Goal: Task Accomplishment & Management: Complete application form

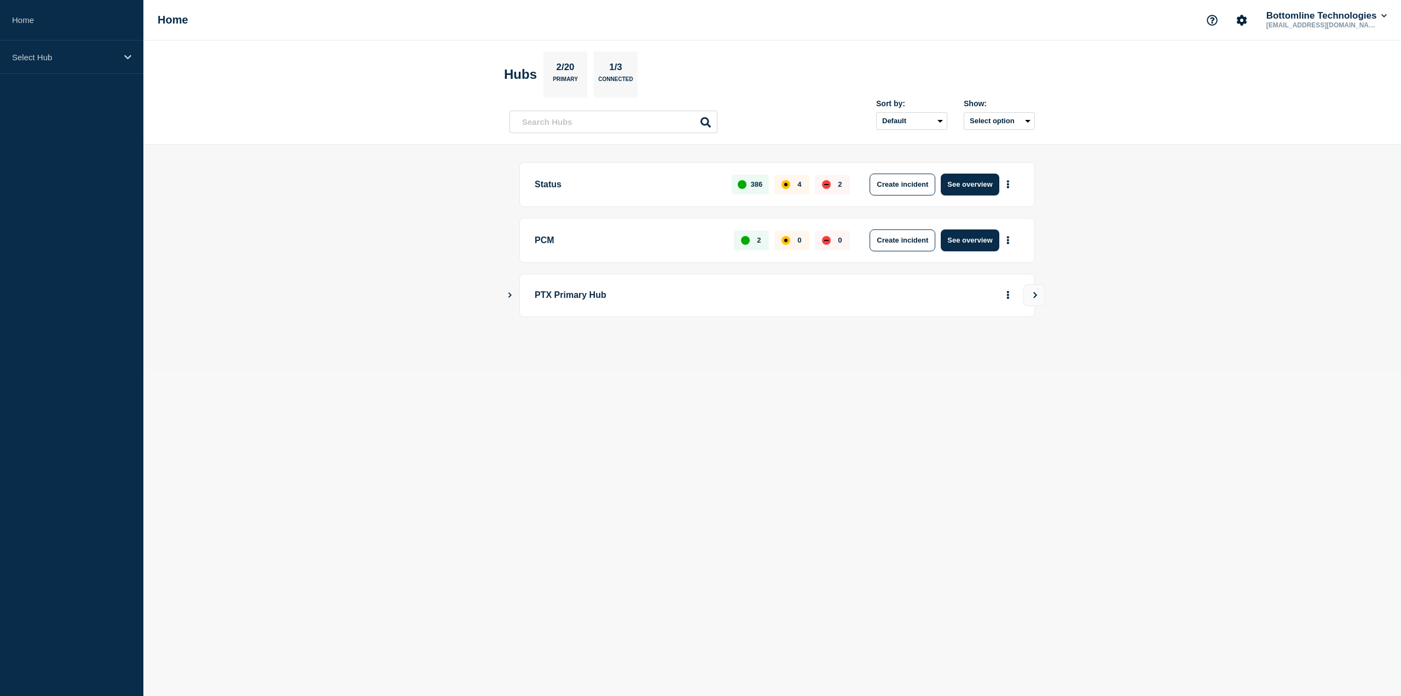
click at [83, 77] on aside "Home Select Hub" at bounding box center [71, 348] width 143 height 696
click at [83, 70] on div "Select Hub" at bounding box center [71, 57] width 143 height 33
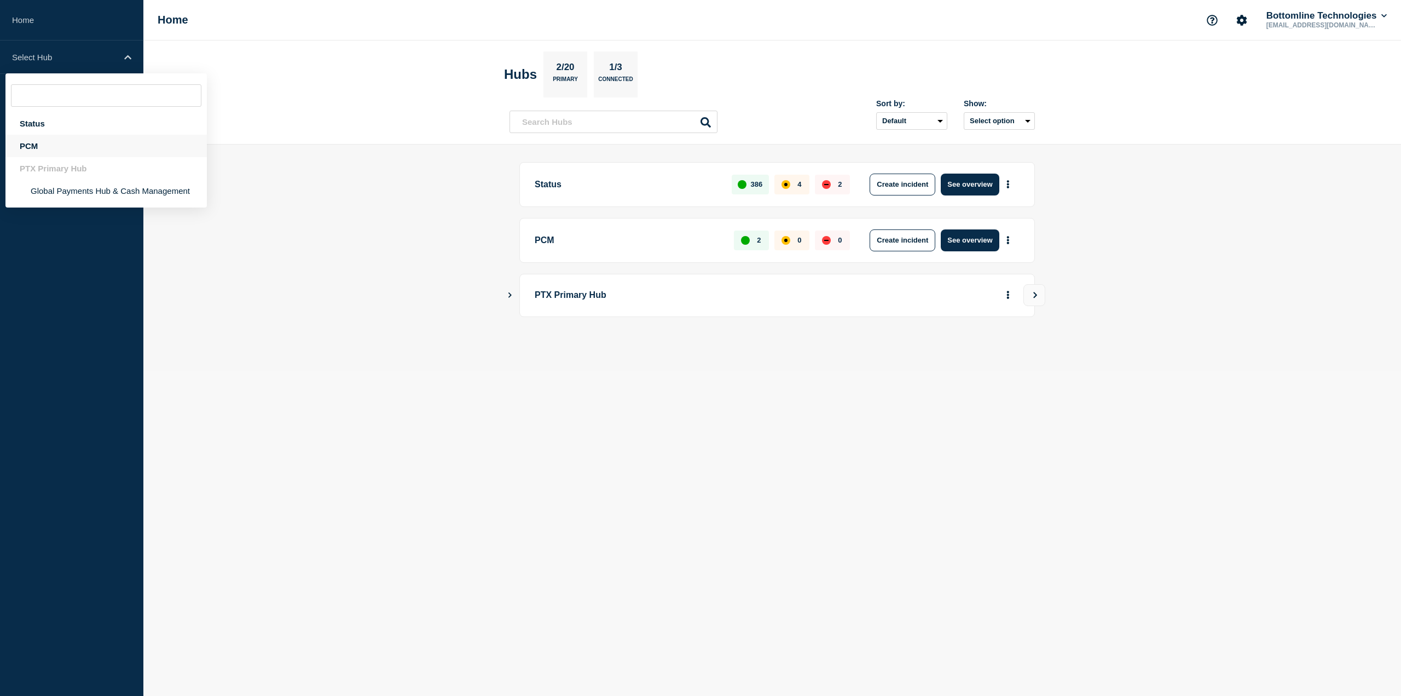
click at [62, 146] on div "PCM" at bounding box center [105, 146] width 201 height 22
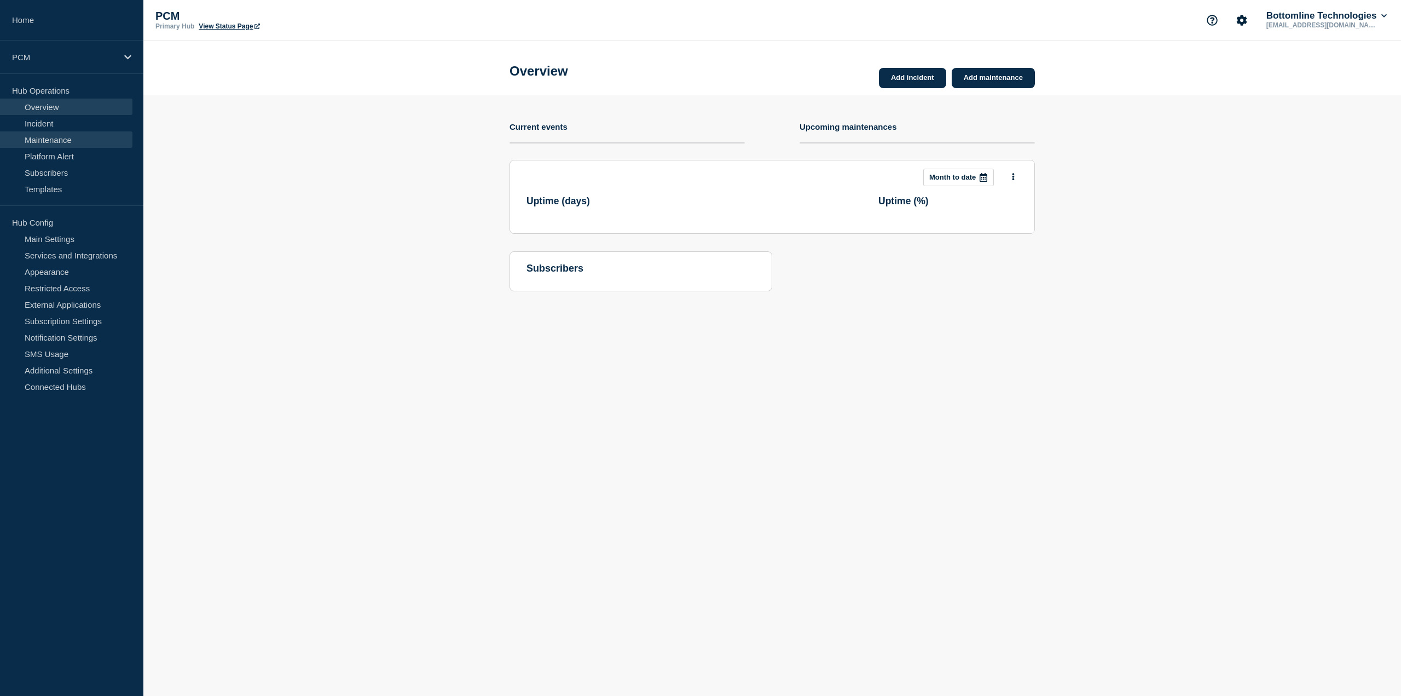
click at [94, 147] on link "Maintenance" at bounding box center [66, 139] width 132 height 16
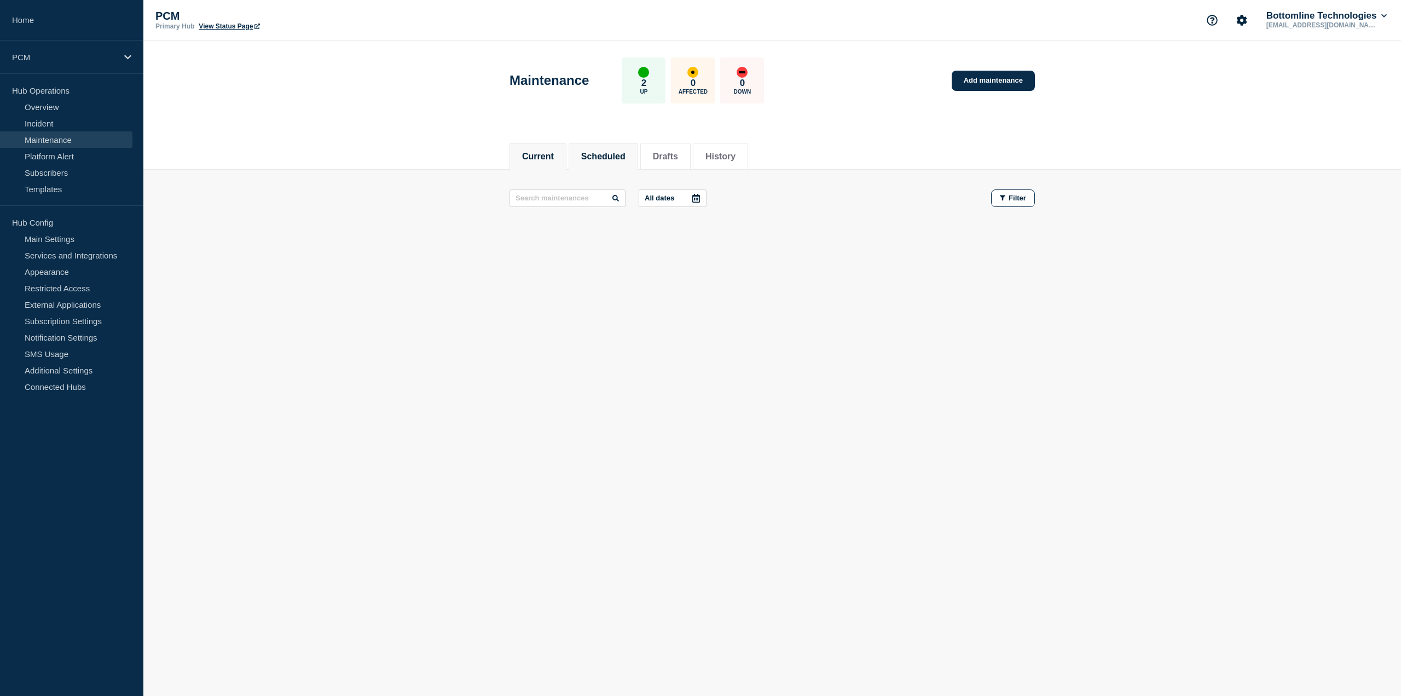
click at [614, 146] on li "Scheduled" at bounding box center [604, 156] width 70 height 27
click at [996, 79] on link "Add maintenance" at bounding box center [993, 81] width 83 height 20
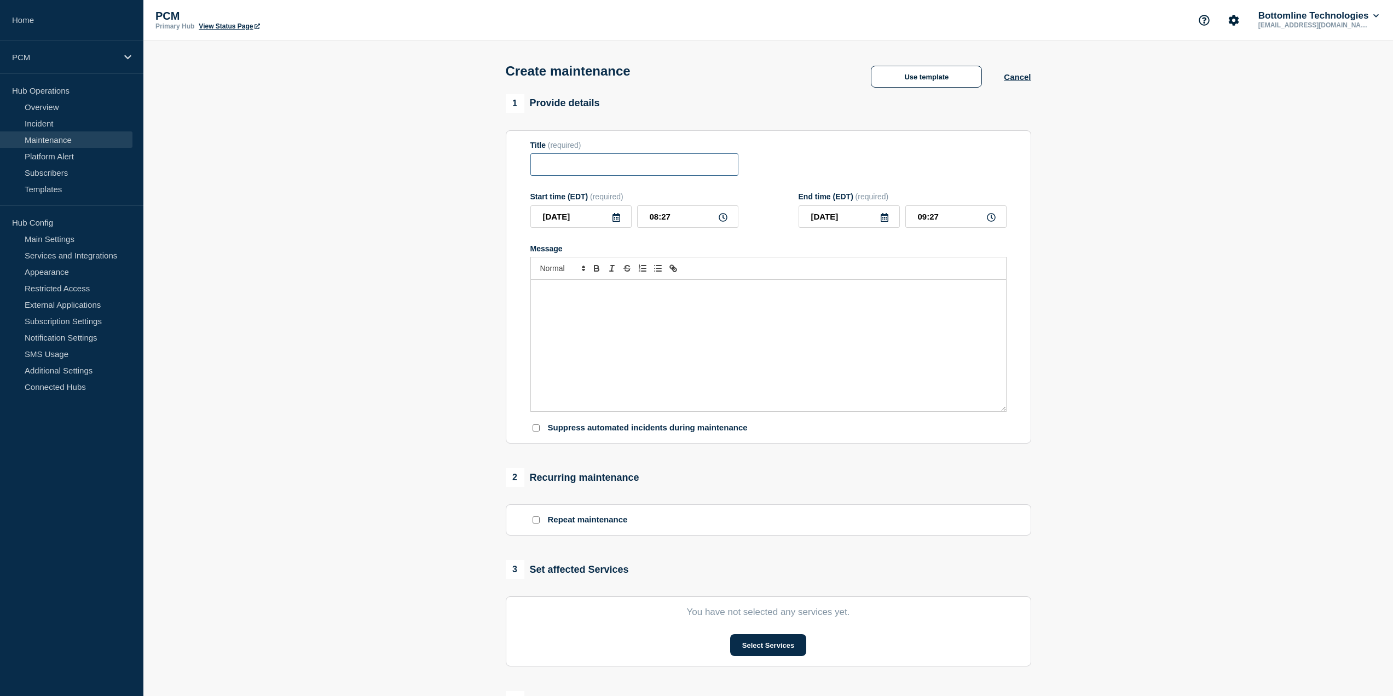
click at [633, 164] on input "Title" at bounding box center [634, 164] width 208 height 22
paste input "Production and Non Production – PCM Change Notification What is the business im…"
type input "Production and Non Production – PCM Change Notification What is the business im…"
click at [635, 303] on div "Message" at bounding box center [768, 345] width 475 height 131
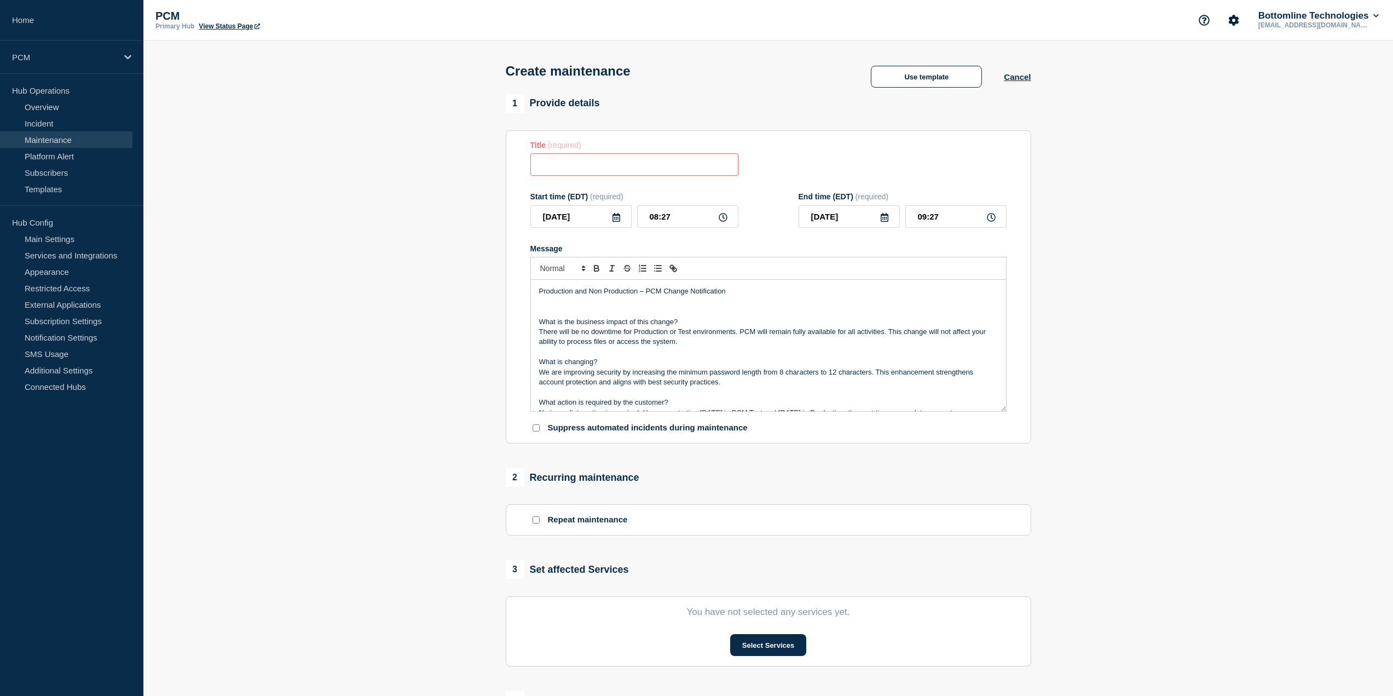
click at [1005, 410] on div "Production and Non Production – PCM Change Notification What is the business im…" at bounding box center [768, 345] width 475 height 131
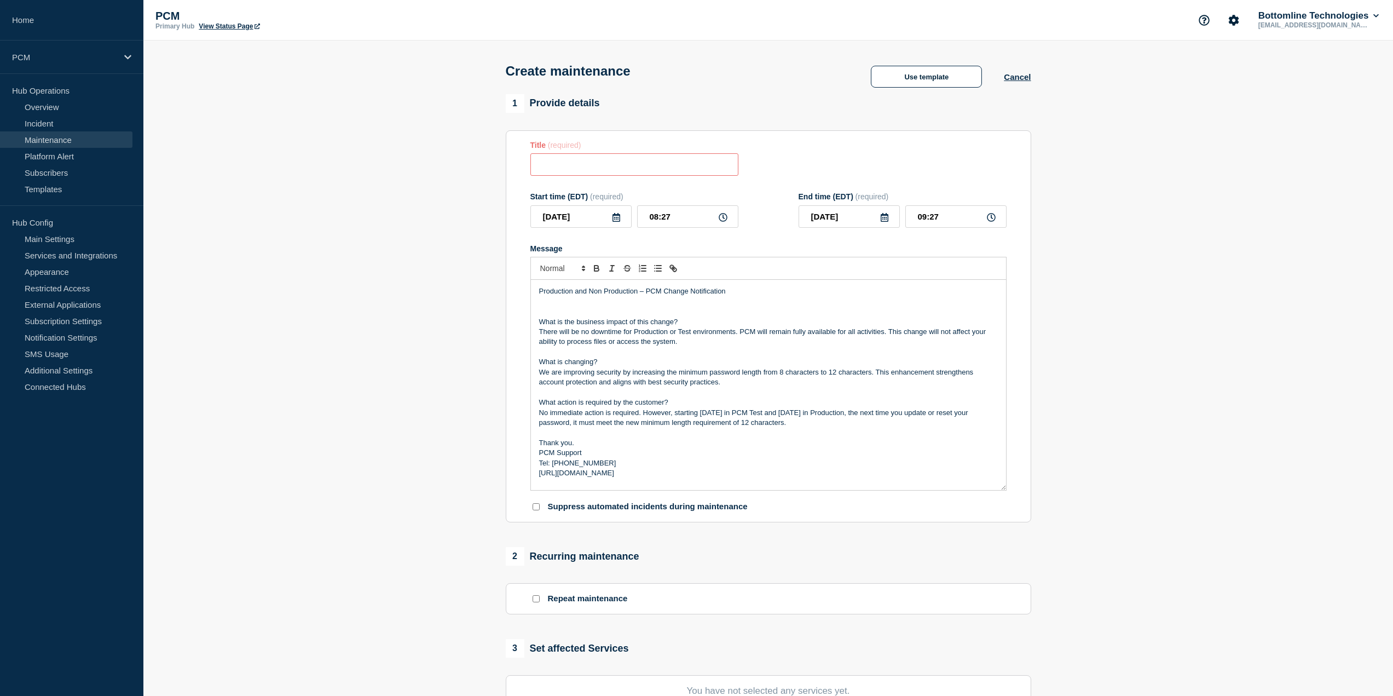
drag, startPoint x: 1001, startPoint y: 410, endPoint x: 1009, endPoint y: 520, distance: 109.8
click at [1014, 521] on section "Title (required) Start time (EDT) (required) [DATE] 08:27 End time (EDT) (requi…" at bounding box center [768, 326] width 525 height 392
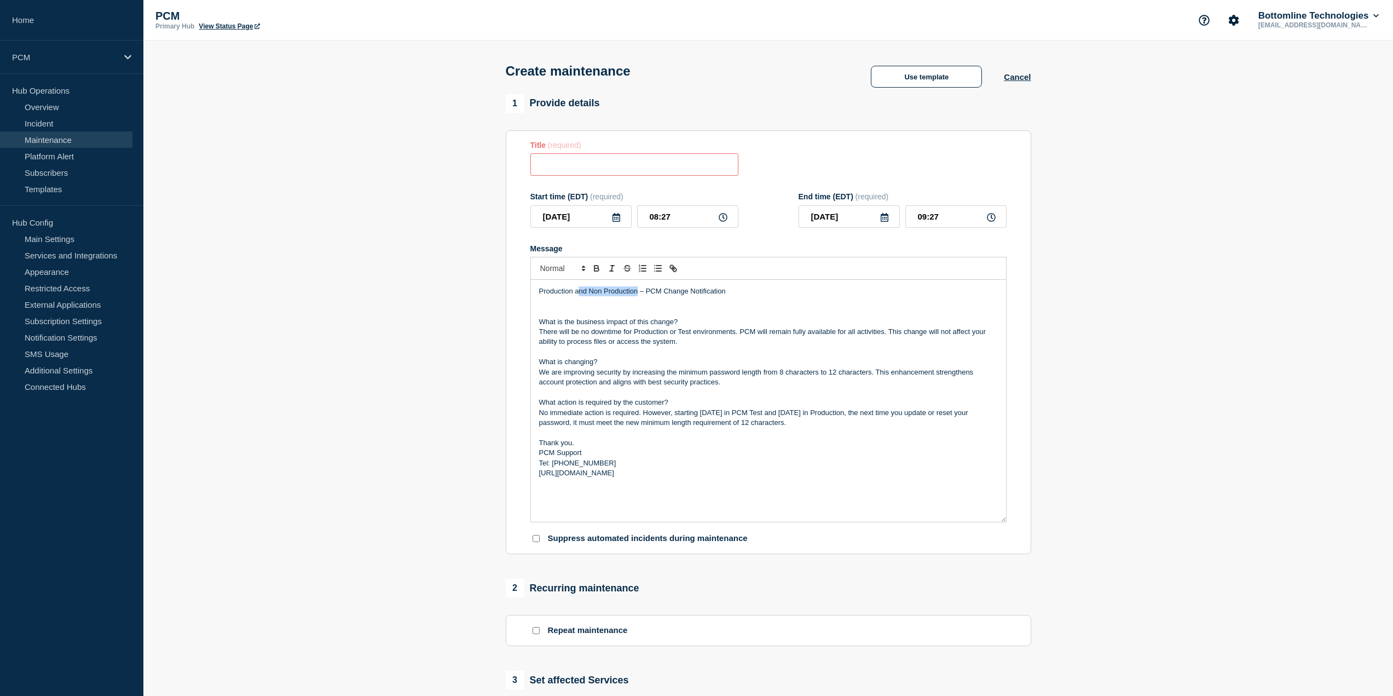
drag, startPoint x: 637, startPoint y: 295, endPoint x: 577, endPoint y: 298, distance: 59.7
click at [577, 296] on p "Production and Non Production – PCM Change Notification" at bounding box center [768, 291] width 459 height 10
drag, startPoint x: 795, startPoint y: 294, endPoint x: 528, endPoint y: 280, distance: 267.4
click at [528, 280] on section "Title (required) Start time (EDT) (required) [DATE] 08:27 End time (EDT) (requi…" at bounding box center [768, 342] width 525 height 424
copy p "Production and Non Production – PCM Change Notification"
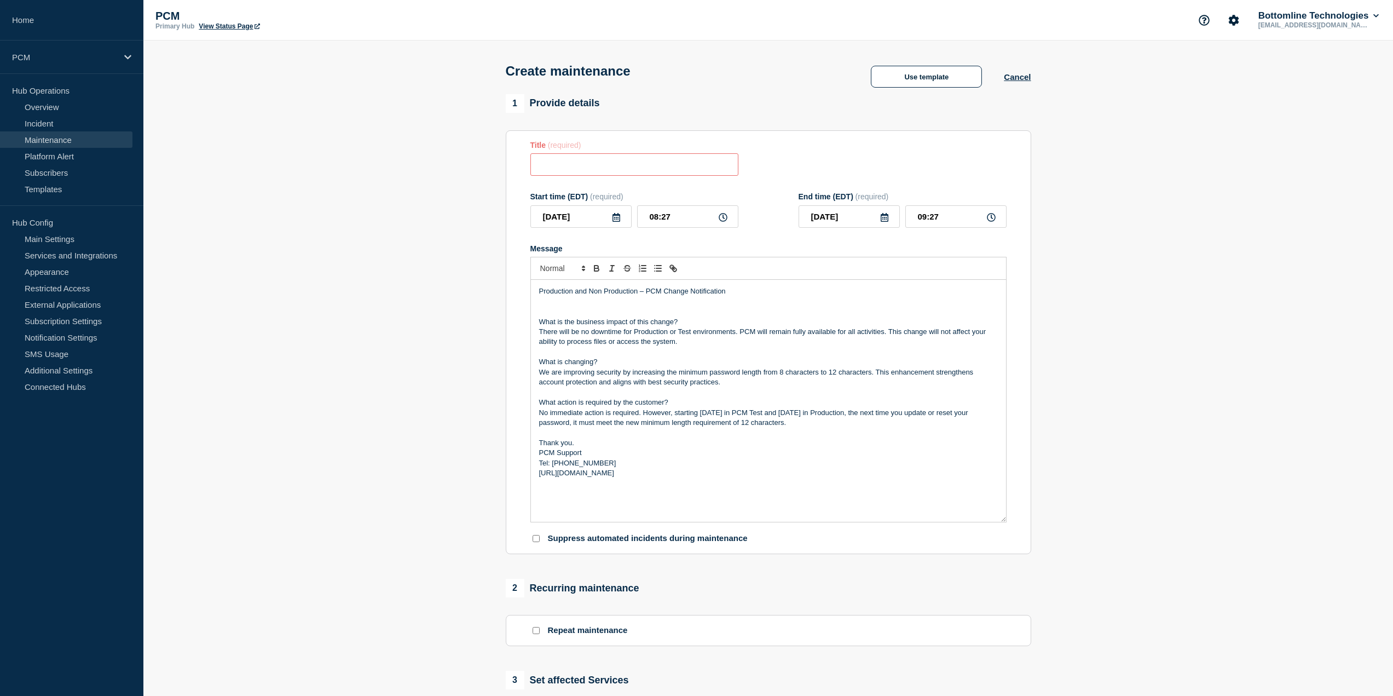
click at [587, 161] on input "Title" at bounding box center [634, 164] width 208 height 22
paste input "Production and Non Production – PCM Change Notification"
type input "Production and Non Production – PCM Change Notification"
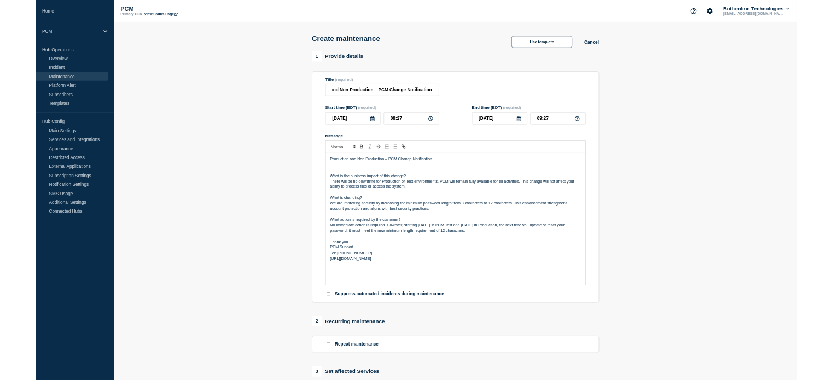
scroll to position [0, 0]
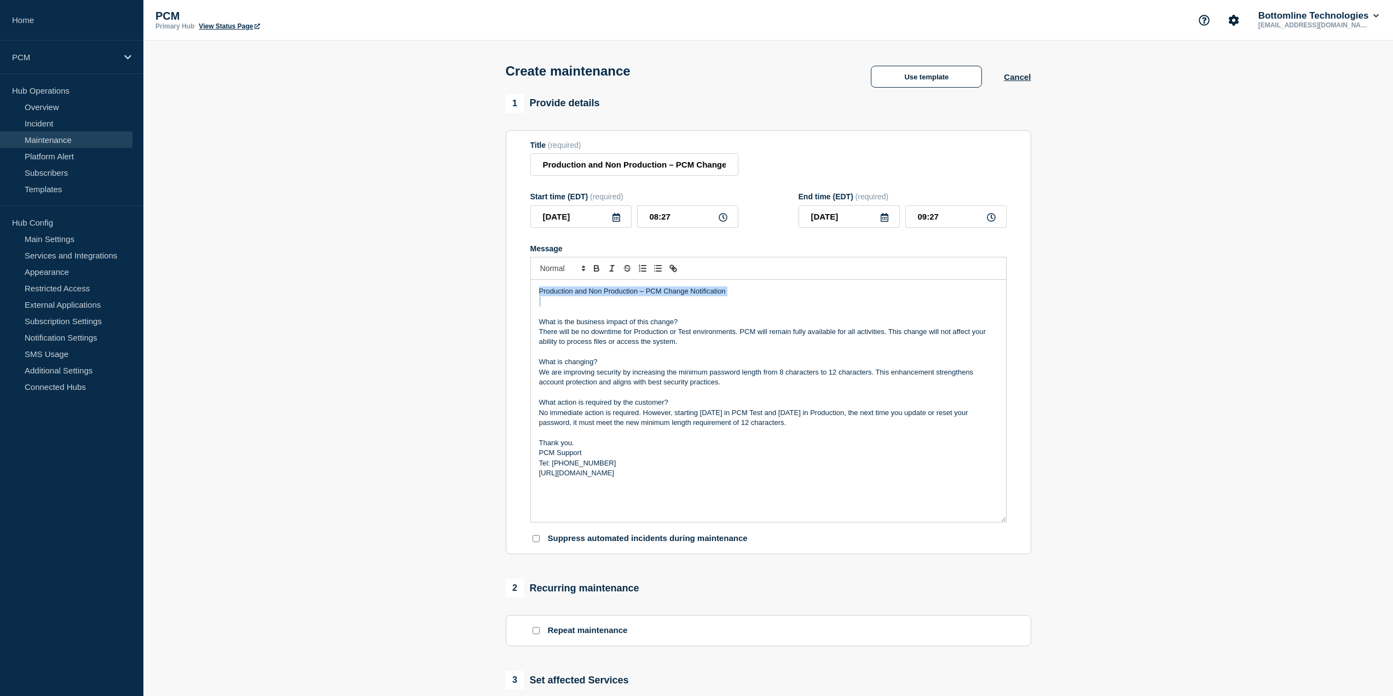
drag, startPoint x: 741, startPoint y: 301, endPoint x: 524, endPoint y: 299, distance: 216.2
click at [524, 299] on section "Title (required) Production and Non Production – PCM Change Notification Start …" at bounding box center [768, 342] width 525 height 424
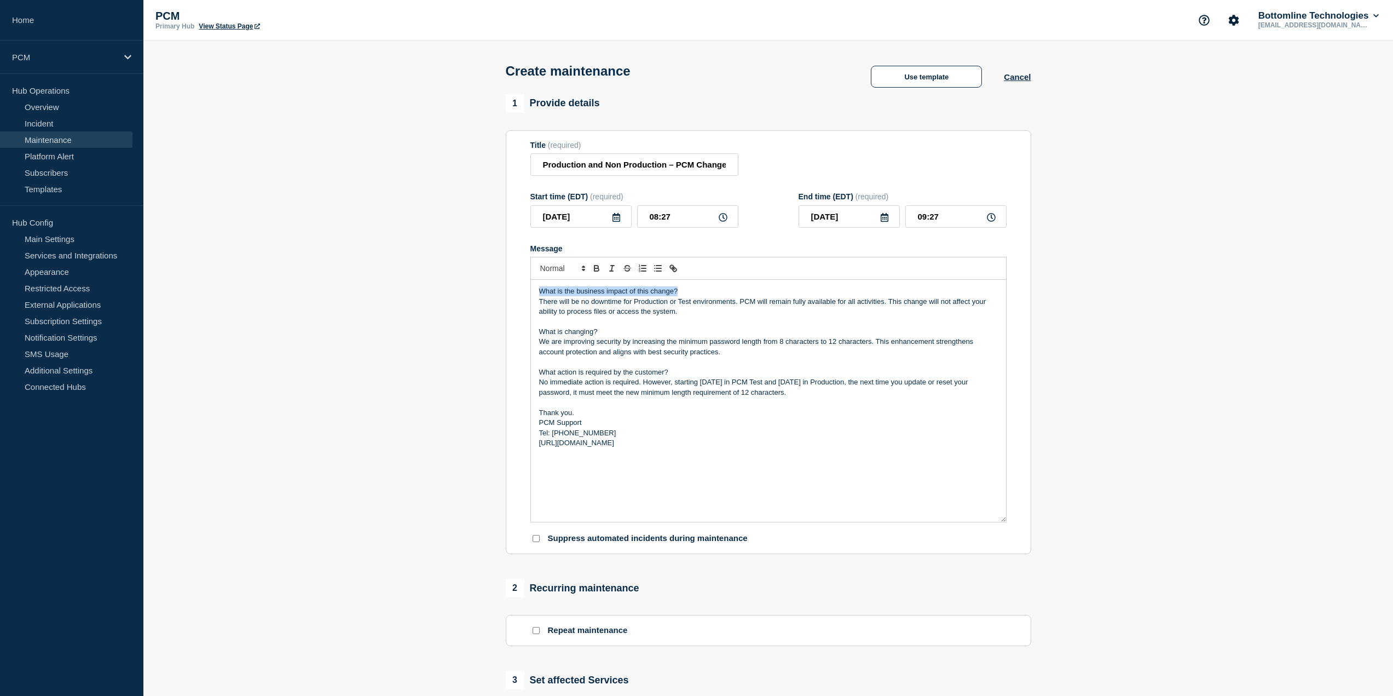
drag, startPoint x: 691, startPoint y: 292, endPoint x: 528, endPoint y: 289, distance: 163.1
click at [528, 289] on section "Title (required) Production and Non Production – PCM Change Notification Start …" at bounding box center [768, 342] width 525 height 424
click at [598, 271] on icon "Toggle bold text" at bounding box center [596, 269] width 4 height 3
click at [537, 305] on div "What is the business impact of this change? There will be no downtime for Produ…" at bounding box center [768, 401] width 475 height 242
drag, startPoint x: 592, startPoint y: 334, endPoint x: 541, endPoint y: 331, distance: 51.0
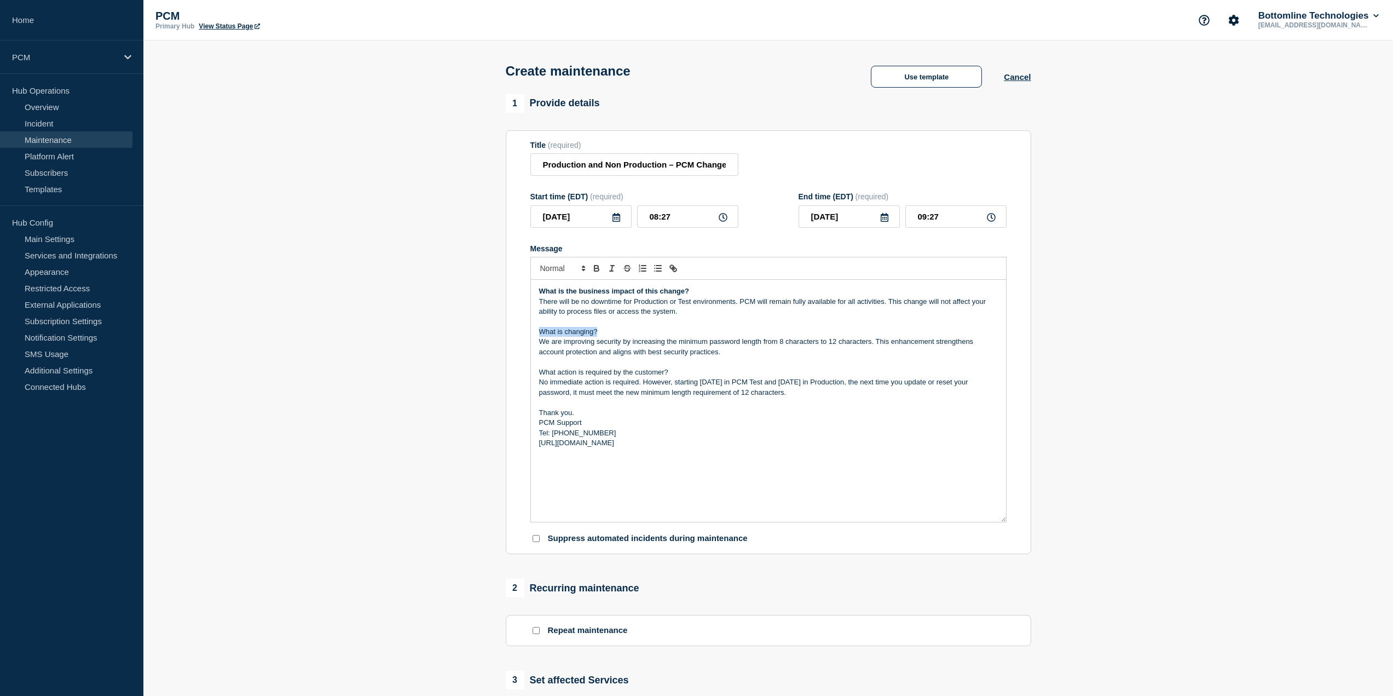
click at [541, 331] on p "What is changing?" at bounding box center [768, 332] width 459 height 10
click at [597, 270] on icon "Toggle bold text" at bounding box center [597, 268] width 10 height 10
drag, startPoint x: 604, startPoint y: 376, endPoint x: 540, endPoint y: 376, distance: 63.5
click at [540, 376] on p "What action is required by the customer?" at bounding box center [768, 372] width 459 height 10
click at [592, 273] on icon "Toggle bold text" at bounding box center [597, 268] width 10 height 10
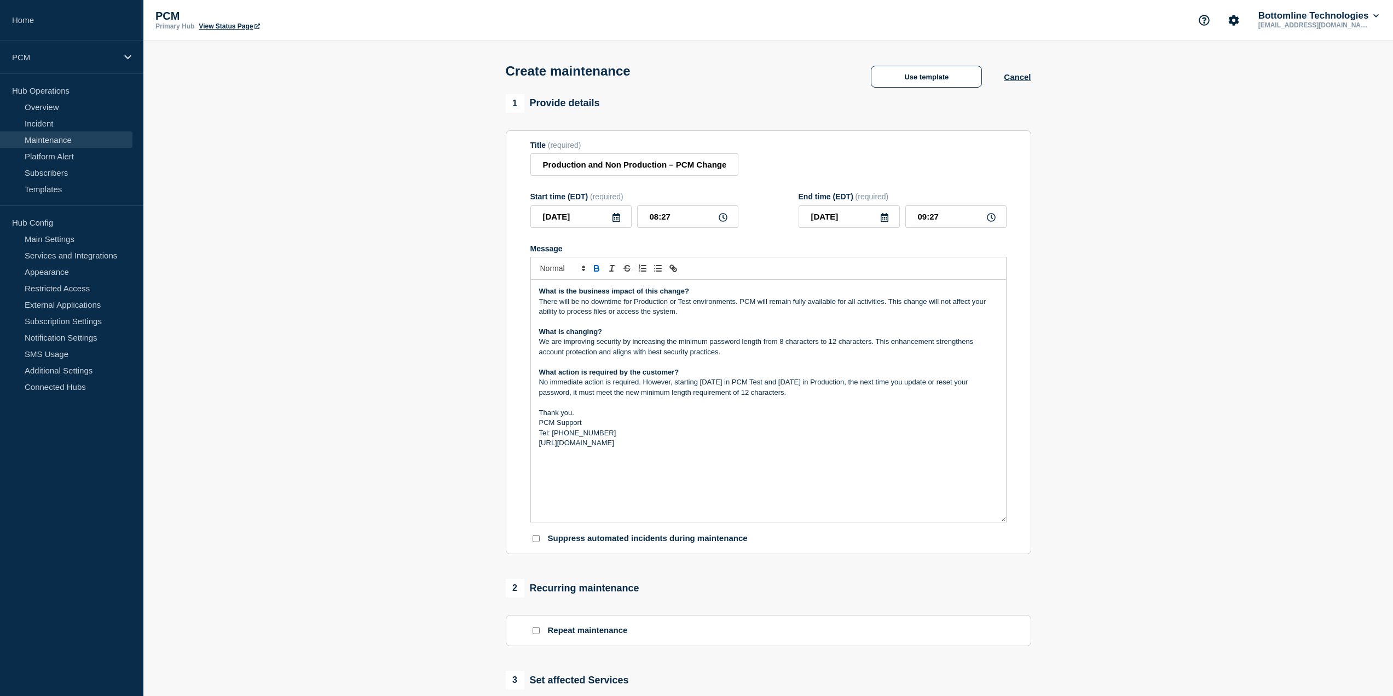
drag, startPoint x: 722, startPoint y: 384, endPoint x: 772, endPoint y: 390, distance: 49.6
click at [723, 384] on p "No immediate action is required. However, starting [DATE] in PCM Test and [DATE…" at bounding box center [768, 387] width 459 height 20
drag, startPoint x: 822, startPoint y: 395, endPoint x: 522, endPoint y: 296, distance: 316.2
click at [522, 296] on section "Title (required) Production and Non Production – PCM Change Notification Start …" at bounding box center [768, 342] width 525 height 424
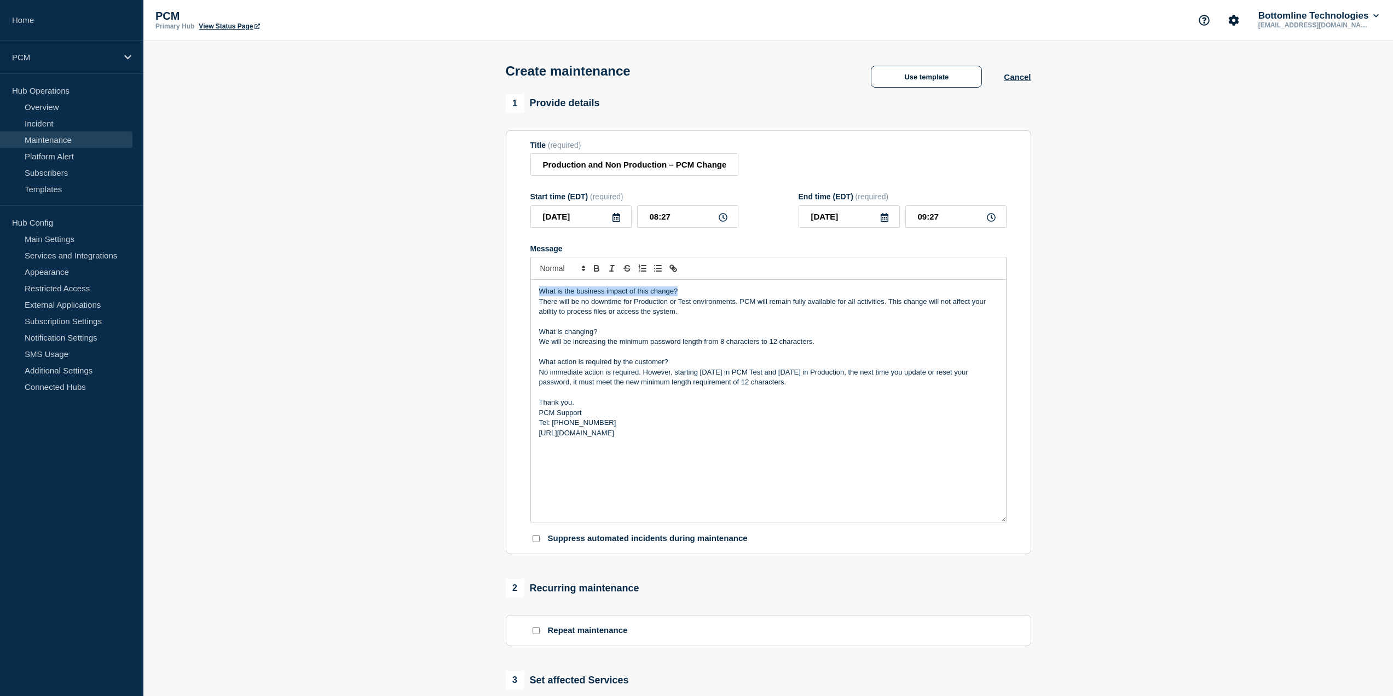
drag, startPoint x: 691, startPoint y: 295, endPoint x: 523, endPoint y: 284, distance: 169.0
click at [523, 284] on section "Title (required) Production and Non Production – PCM Change Notification Start …" at bounding box center [768, 342] width 525 height 424
click at [596, 272] on icon "Toggle bold text" at bounding box center [597, 268] width 10 height 10
click at [547, 301] on p "There will be no downtime for Production or Test environments. PCM will remain …" at bounding box center [768, 307] width 459 height 20
click at [543, 305] on p "There will be no downtime for Production or Test environments. PCM will remain …" at bounding box center [768, 307] width 459 height 20
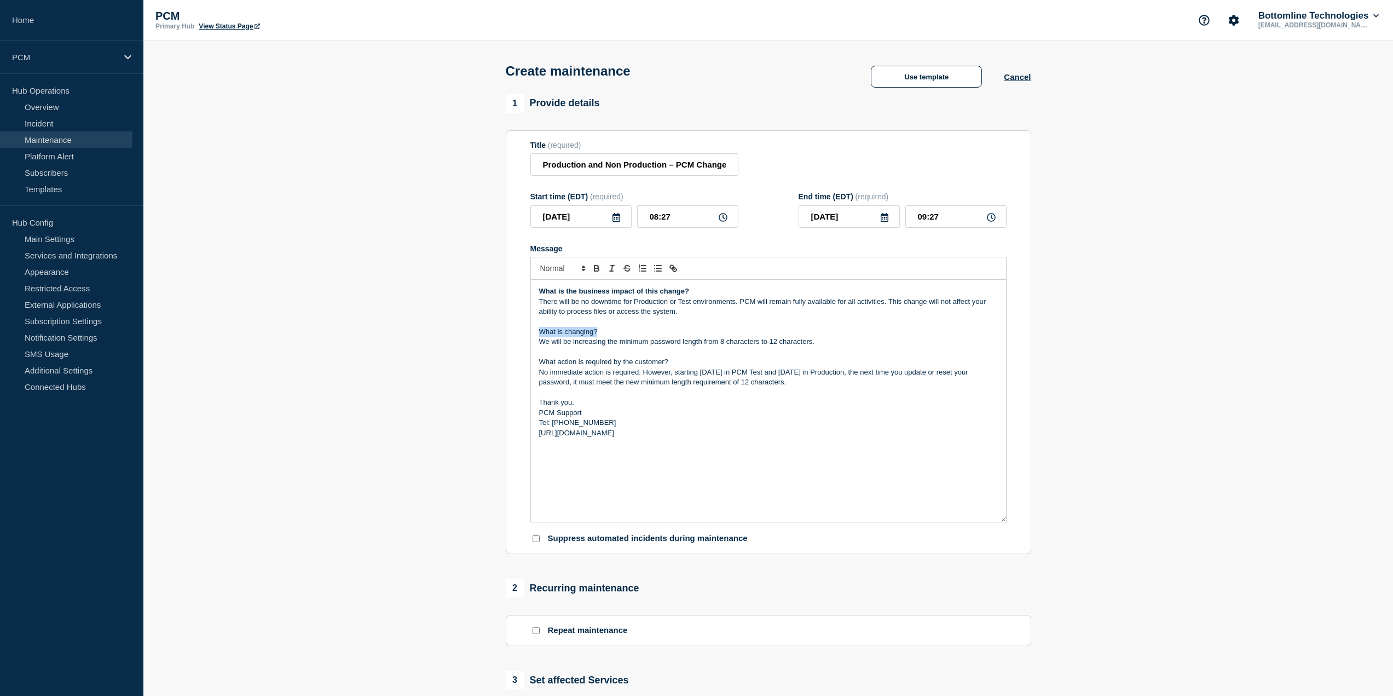
drag, startPoint x: 520, startPoint y: 333, endPoint x: 514, endPoint y: 332, distance: 6.1
click at [514, 332] on section "Title (required) Production and Non Production – PCM Change Notification Start …" at bounding box center [768, 342] width 525 height 424
click at [599, 271] on icon "Toggle bold text" at bounding box center [596, 269] width 4 height 3
drag, startPoint x: 672, startPoint y: 366, endPoint x: 532, endPoint y: 366, distance: 139.6
click at [532, 366] on div "What is the business impact of this change? There will be no downtime for Produ…" at bounding box center [768, 401] width 475 height 242
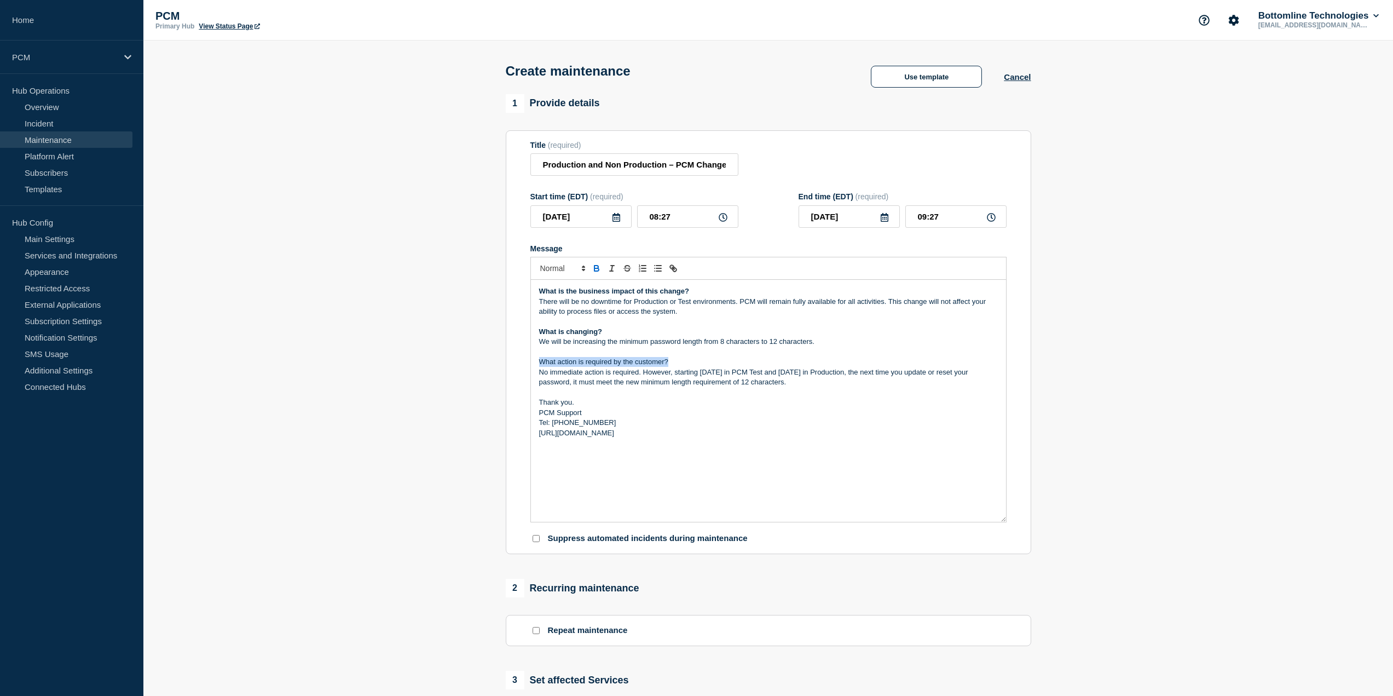
click at [597, 268] on icon "Toggle bold text" at bounding box center [596, 266] width 4 height 3
click at [544, 375] on p "No immediate action is required. However, starting [DATE] in PCM Test and [DATE…" at bounding box center [768, 377] width 459 height 20
click at [714, 376] on p "No immediate action is required. However, starting [DATE] in PCM Test and [DATE…" at bounding box center [768, 377] width 459 height 20
click at [815, 374] on p "No immediate action is required. However, starting [DATE] in PCM Test and [DATE…" at bounding box center [768, 377] width 459 height 20
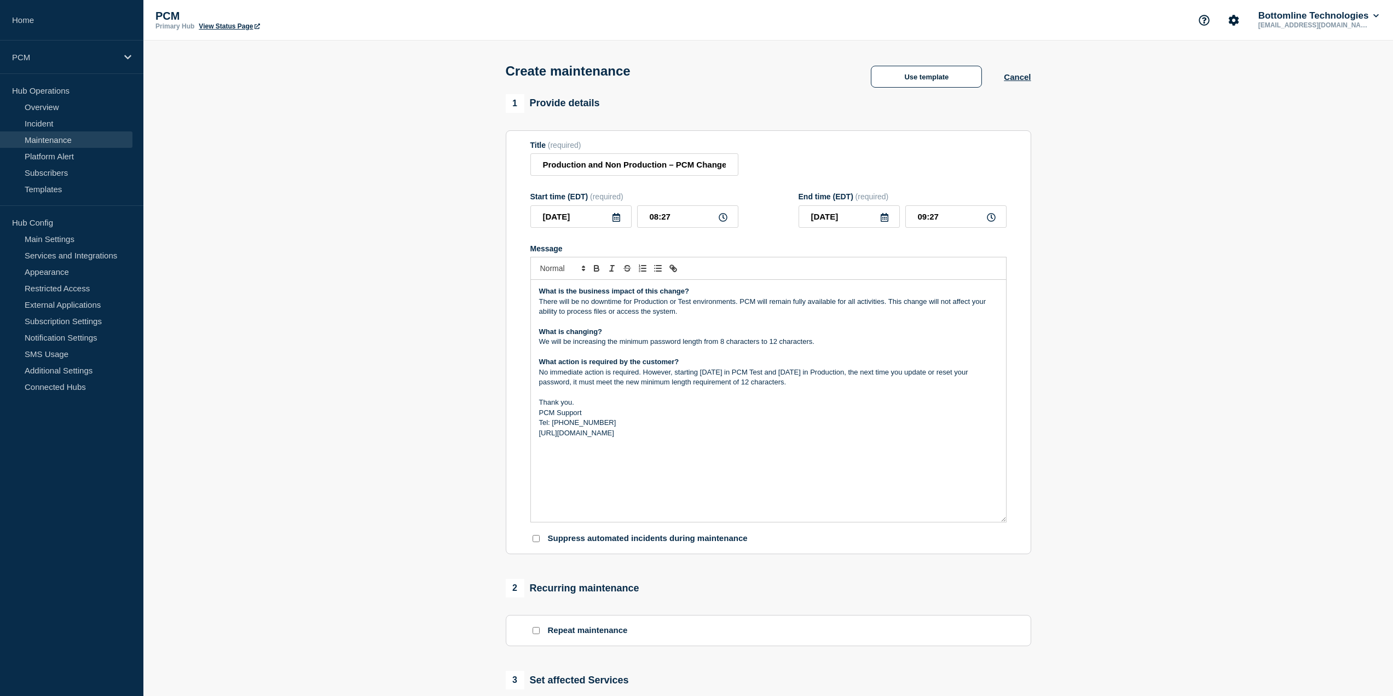
click at [817, 372] on p "No immediate action is required. However, starting [DATE] in PCM Test and [DATE…" at bounding box center [768, 377] width 459 height 20
click at [541, 337] on p "What is changing?" at bounding box center [768, 332] width 459 height 10
drag, startPoint x: 745, startPoint y: 457, endPoint x: 536, endPoint y: 288, distance: 268.6
click at [536, 288] on div "What is the business impact of this change? There will be no downtime for Produ…" at bounding box center [768, 401] width 475 height 242
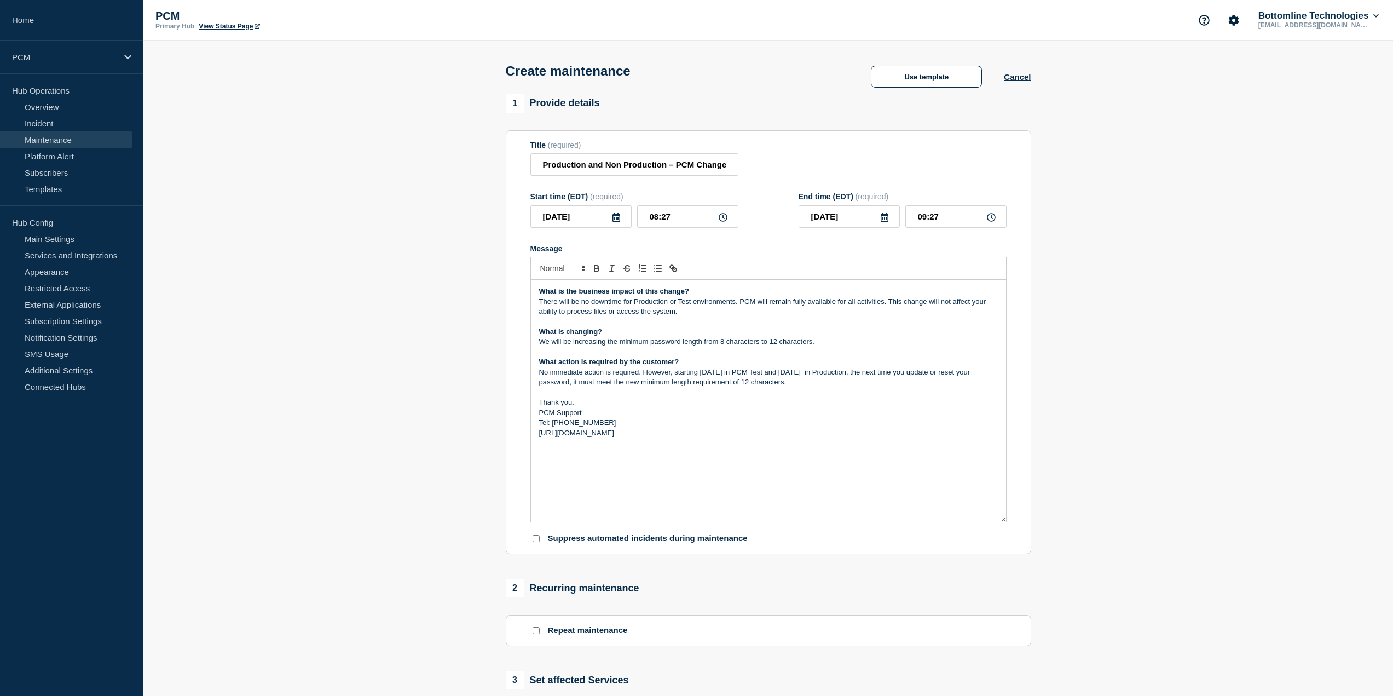
copy div "What is the business impact of this change? There will be no downtime for Produ…"
click at [707, 413] on p "PCM Support" at bounding box center [768, 413] width 459 height 10
click at [653, 340] on p "We will be increasing the minimum password length from 8 characters to 12 chara…" at bounding box center [768, 342] width 459 height 10
click at [757, 425] on p "Tel: [PHONE_NUMBER]" at bounding box center [768, 423] width 459 height 10
drag, startPoint x: 743, startPoint y: 451, endPoint x: 525, endPoint y: 293, distance: 269.2
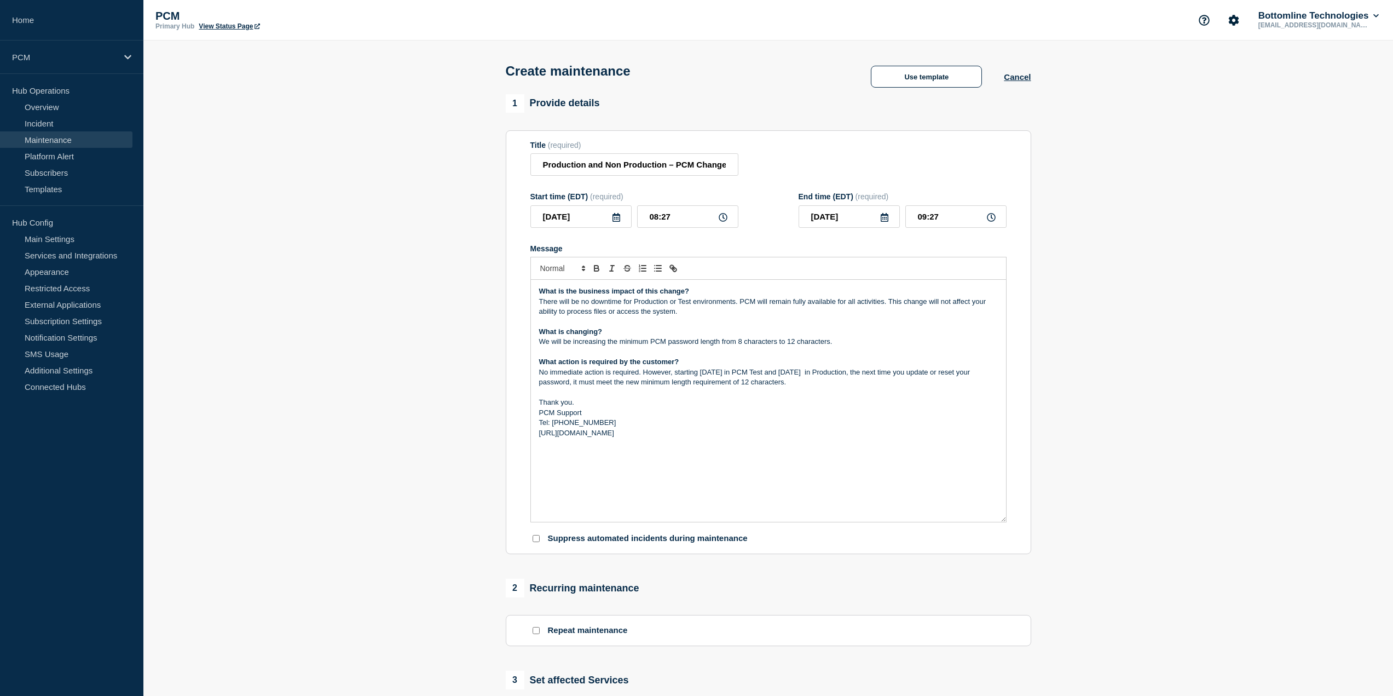
click at [525, 293] on section "Title (required) Production and Non Production – PCM Change Notification Start …" at bounding box center [768, 342] width 525 height 424
copy div "What is the business impact of this change? There will be no downtime for Produ…"
click at [269, 692] on section "1 Provide details Title (required) Production and Non Production – PCM Change N…" at bounding box center [768, 529] width 1250 height 870
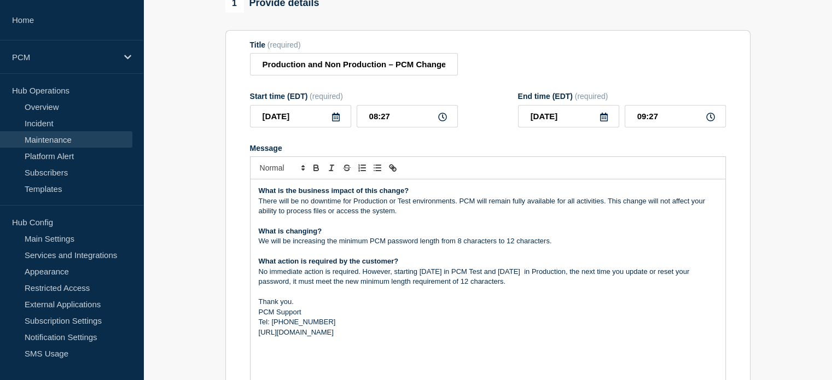
scroll to position [109, 0]
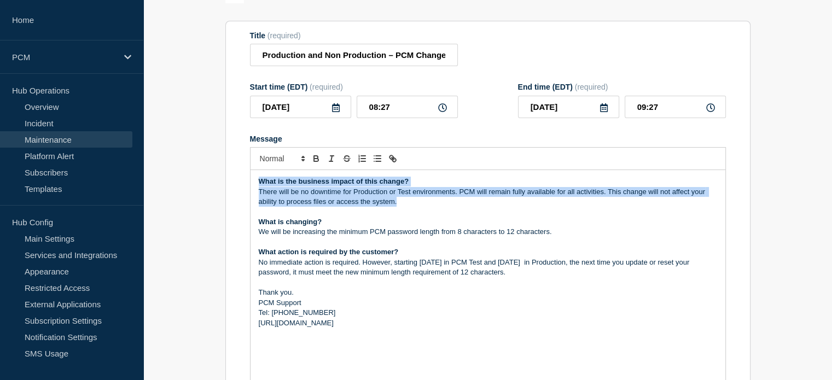
drag, startPoint x: 406, startPoint y: 207, endPoint x: 232, endPoint y: 183, distance: 175.1
click at [232, 183] on section "Title (required) Production and Non Production – PCM Change Notification Start …" at bounding box center [487, 233] width 525 height 424
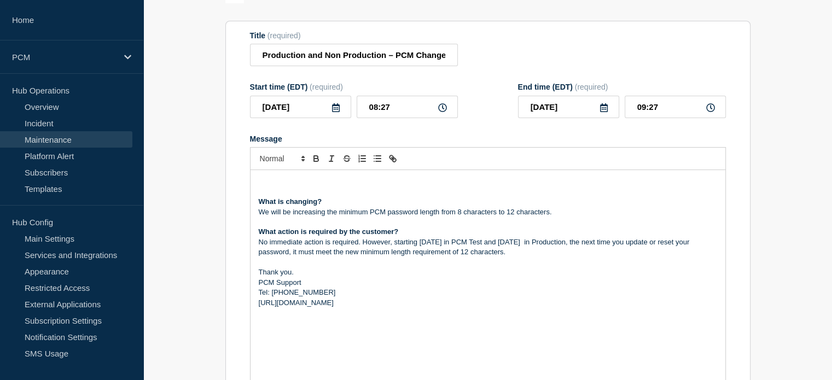
scroll to position [99, 0]
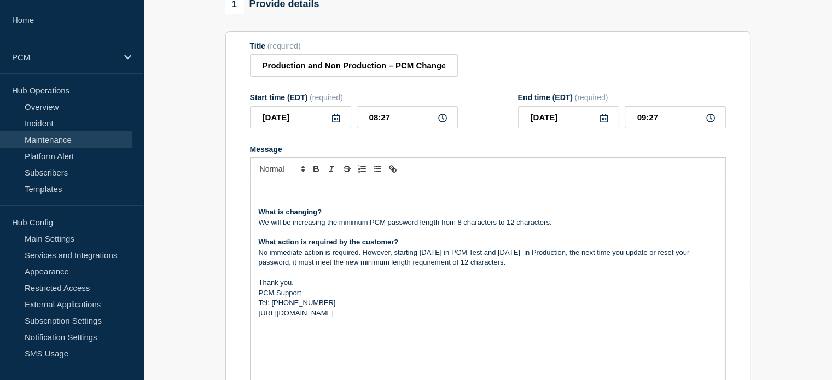
click at [647, 234] on p "Message" at bounding box center [488, 233] width 459 height 10
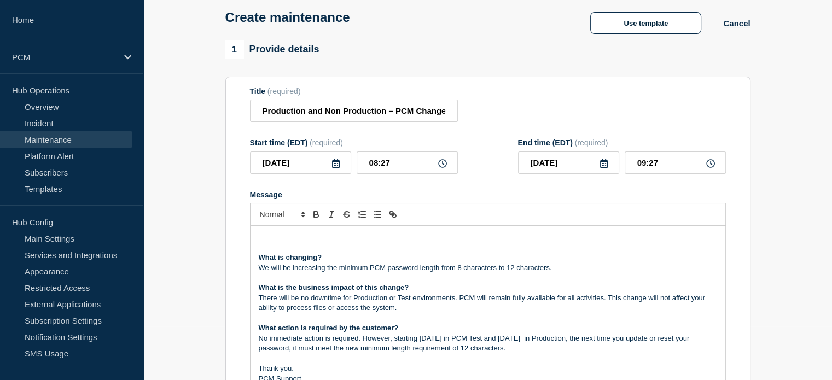
scroll to position [44, 0]
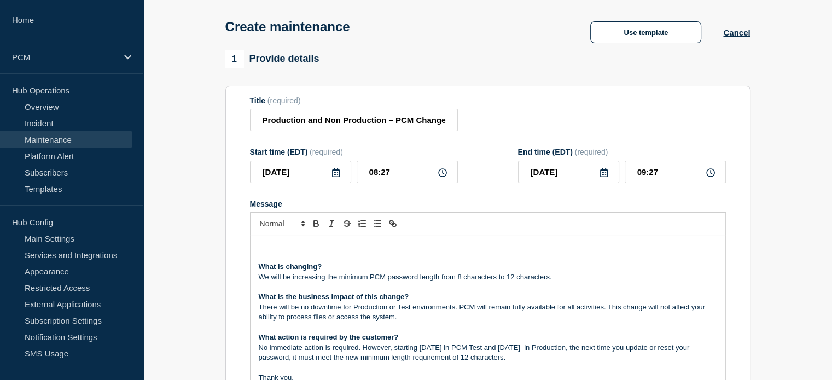
click at [259, 271] on strong "What is changing?" at bounding box center [290, 267] width 63 height 8
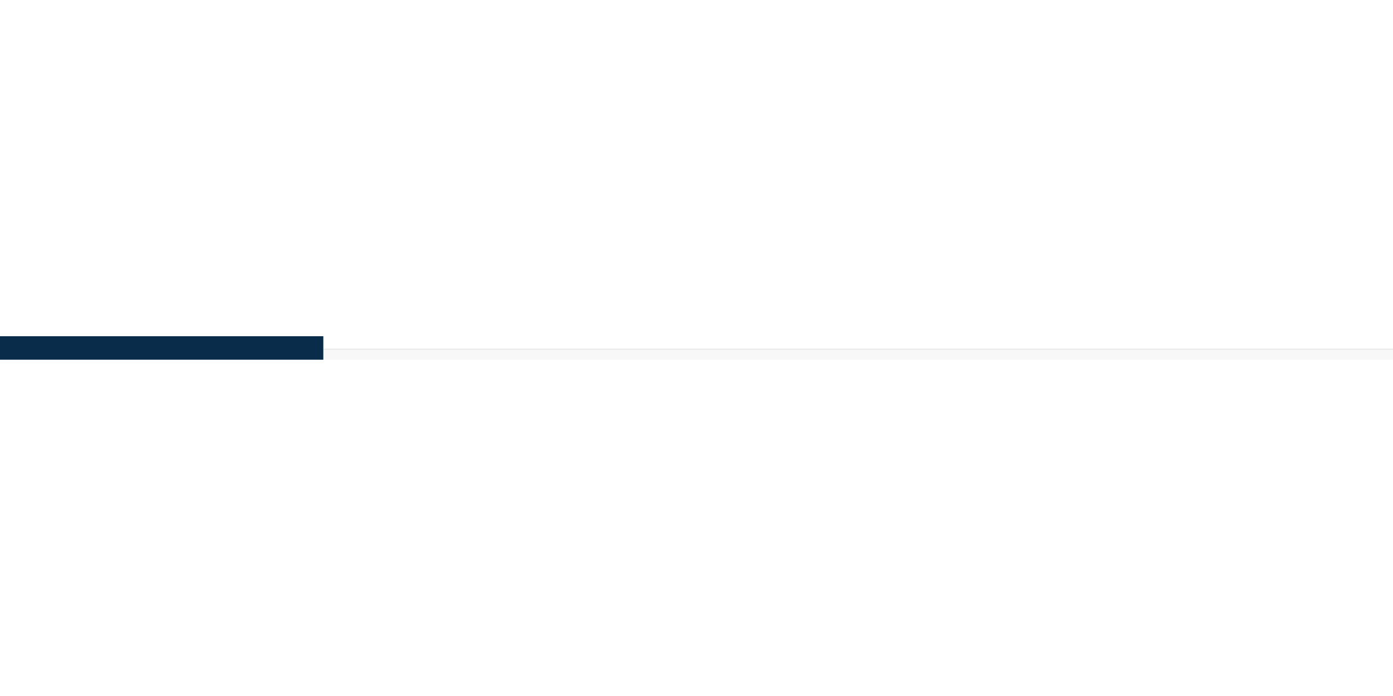
scroll to position [34, 0]
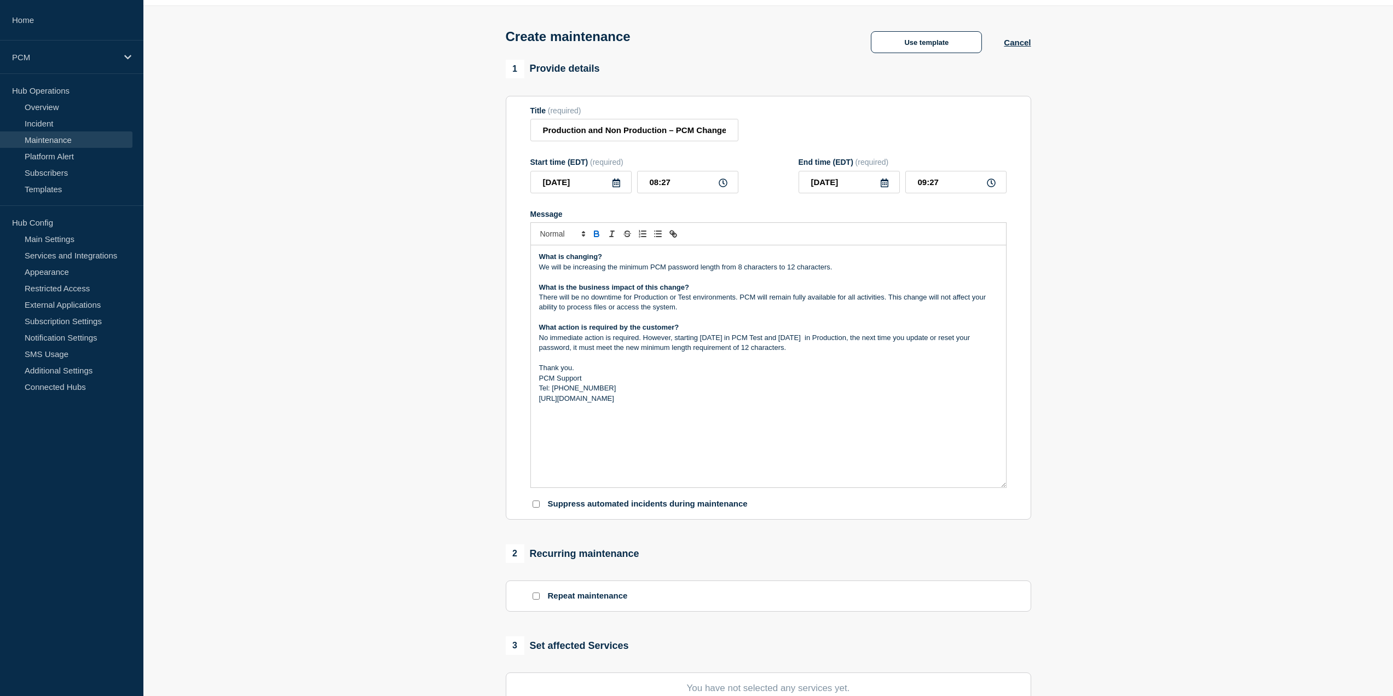
click at [617, 185] on icon at bounding box center [616, 182] width 8 height 9
click at [637, 263] on div "12" at bounding box center [636, 267] width 15 height 15
type input "[DATE]"
click at [656, 189] on input "08:27" at bounding box center [687, 182] width 101 height 22
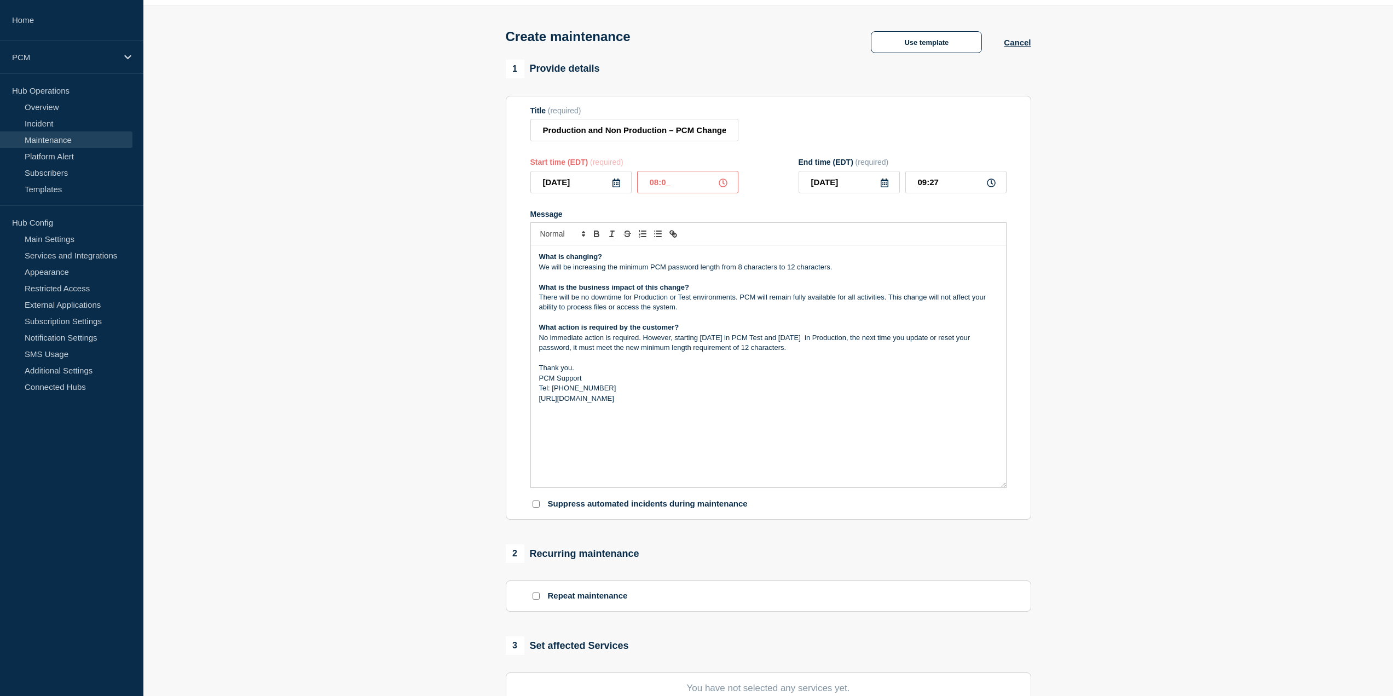
type input "08:00"
click at [924, 185] on input "09:00" at bounding box center [955, 182] width 101 height 22
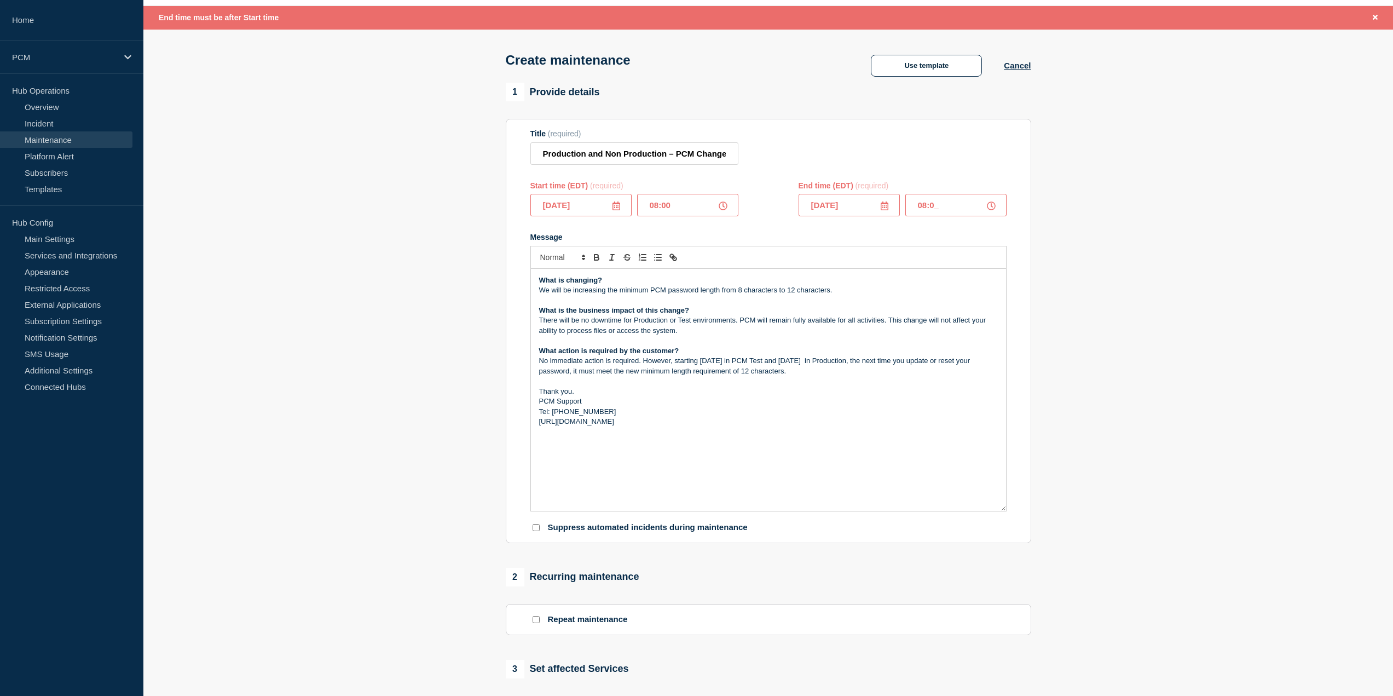
type input "08:05"
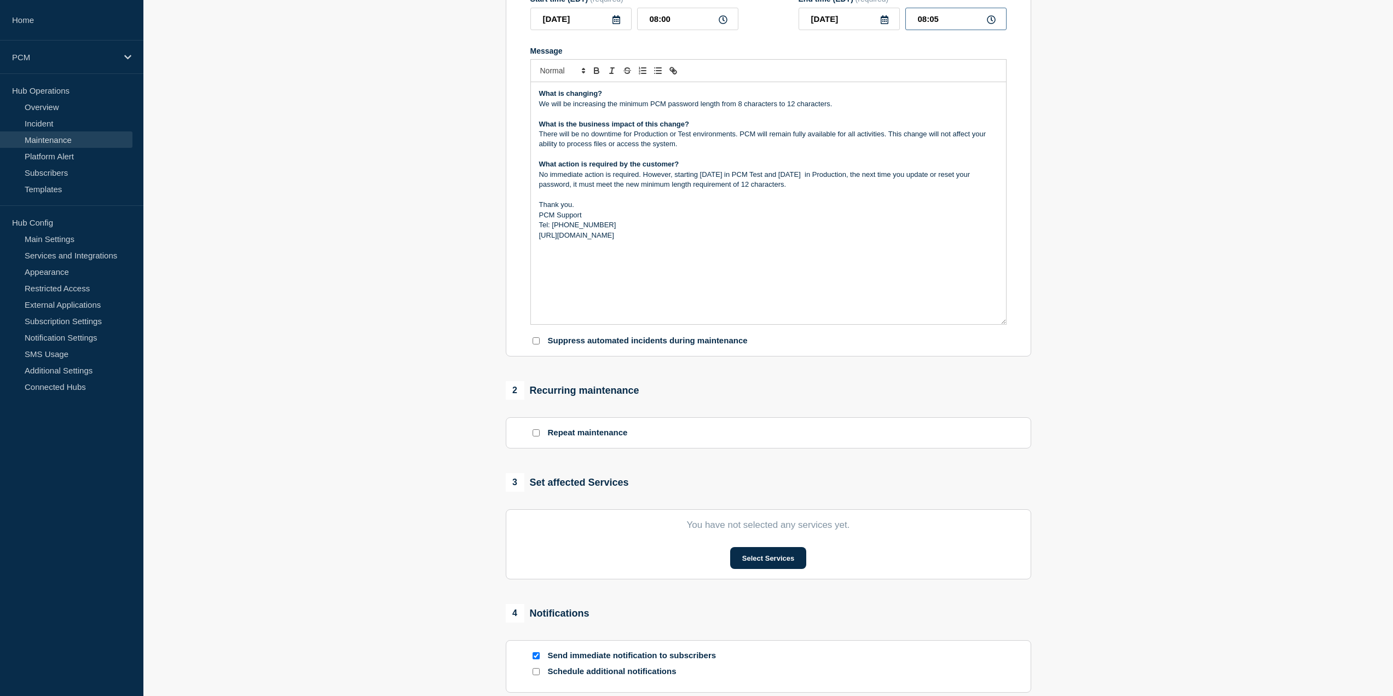
scroll to position [199, 0]
click at [778, 558] on button "Select Services" at bounding box center [768, 557] width 76 height 22
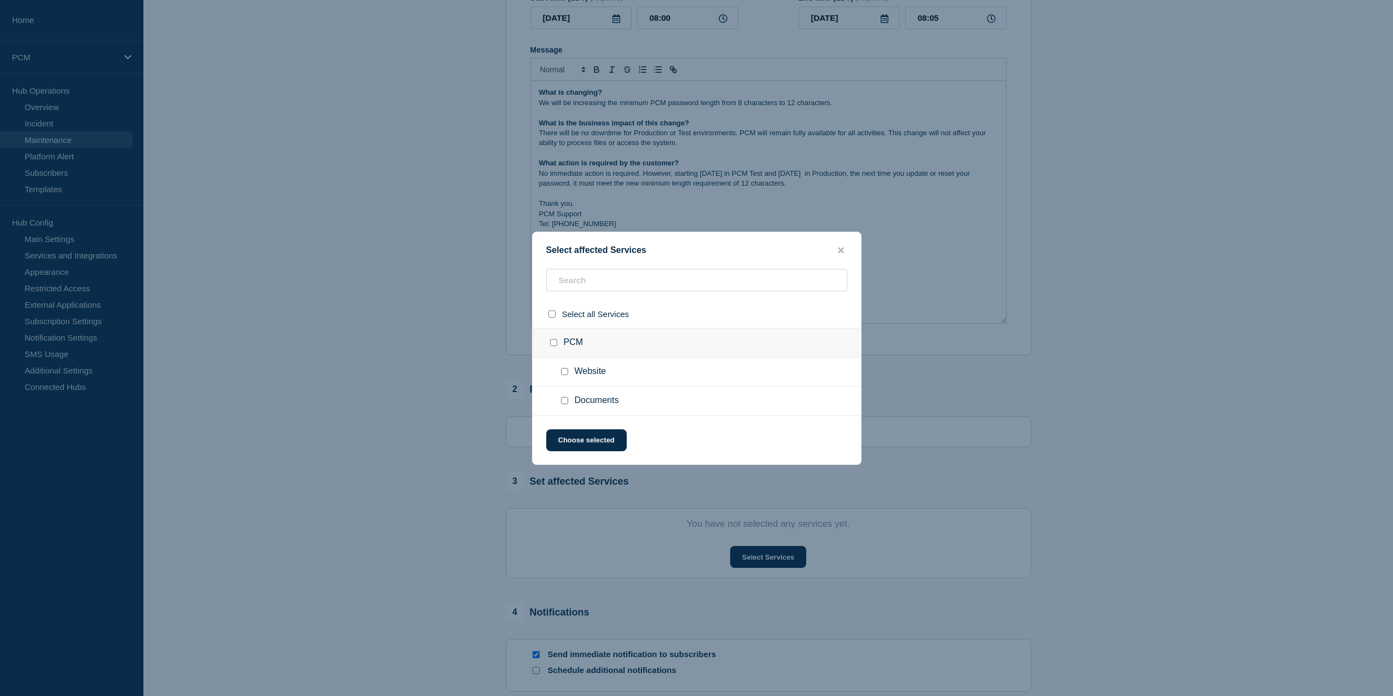
click at [552, 355] on div "PCM" at bounding box center [697, 343] width 328 height 30
click at [553, 314] on input "select all checkbox" at bounding box center [551, 313] width 7 height 7
checkbox input "true"
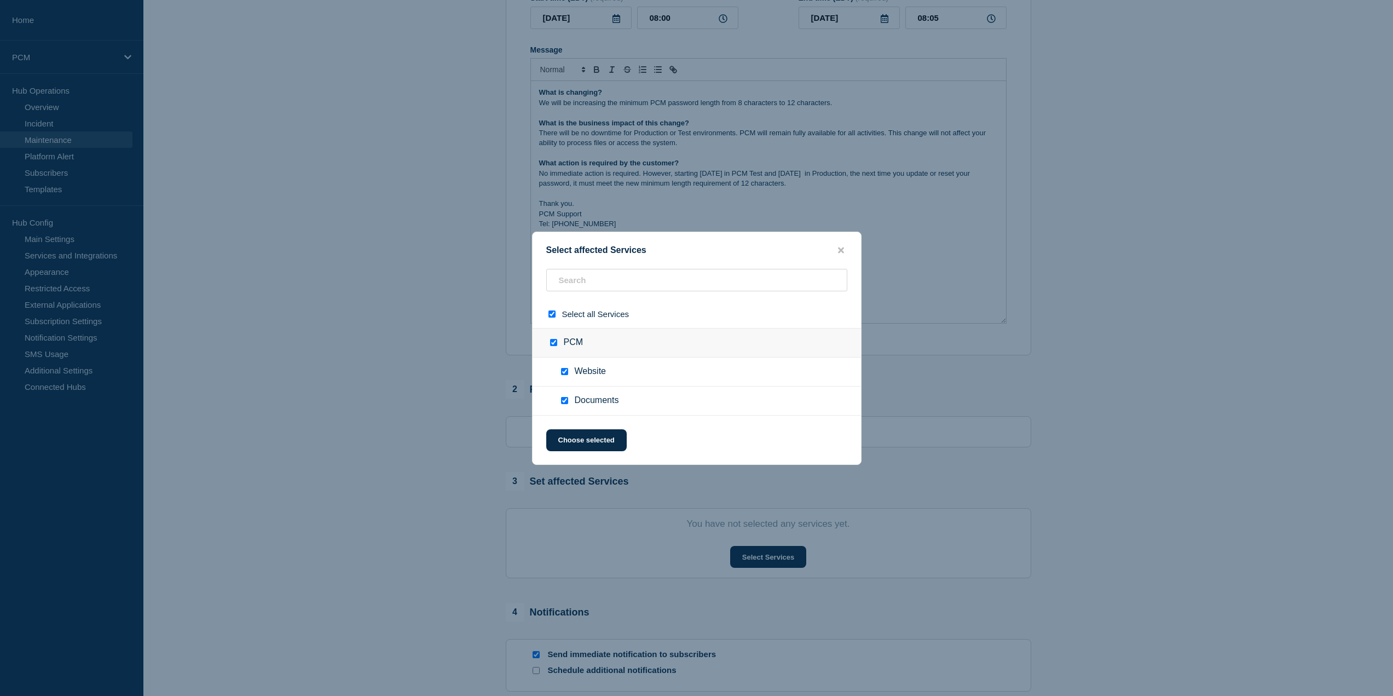
checkbox input "true"
click at [593, 441] on button "Choose selected" at bounding box center [586, 440] width 80 height 22
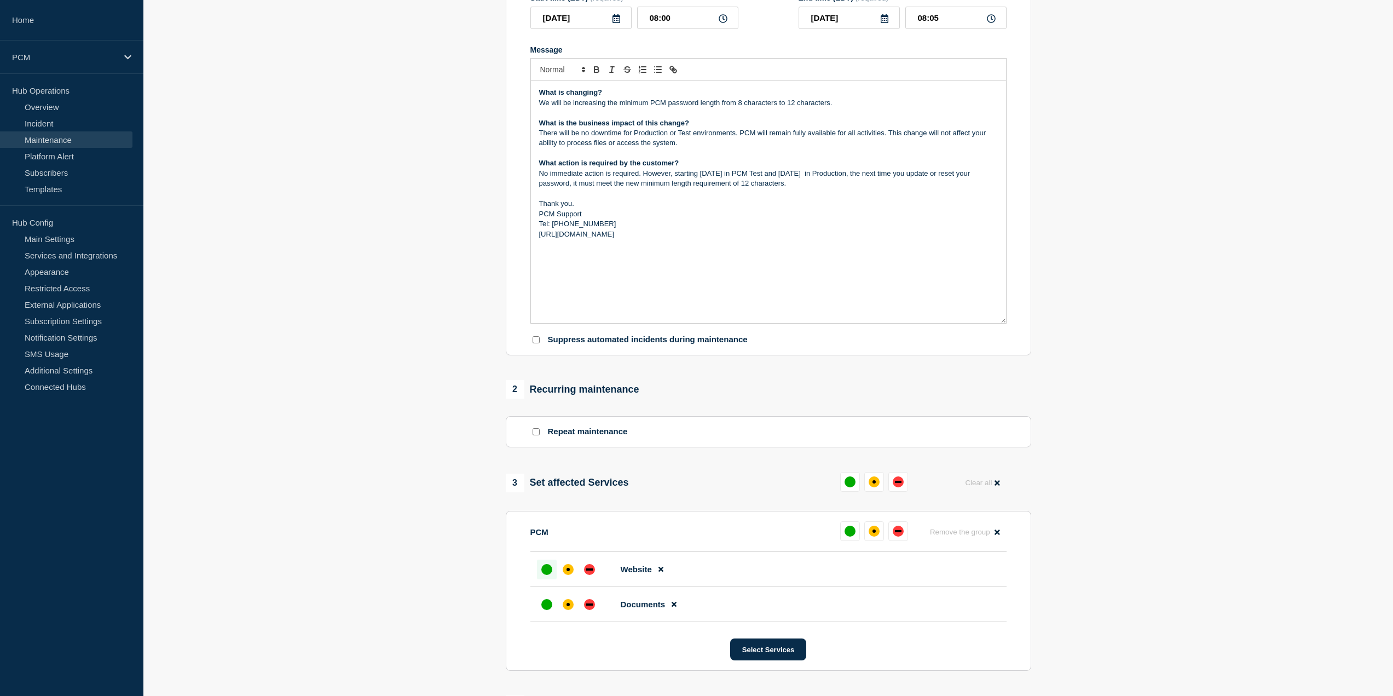
click at [547, 568] on div "up" at bounding box center [546, 569] width 11 height 11
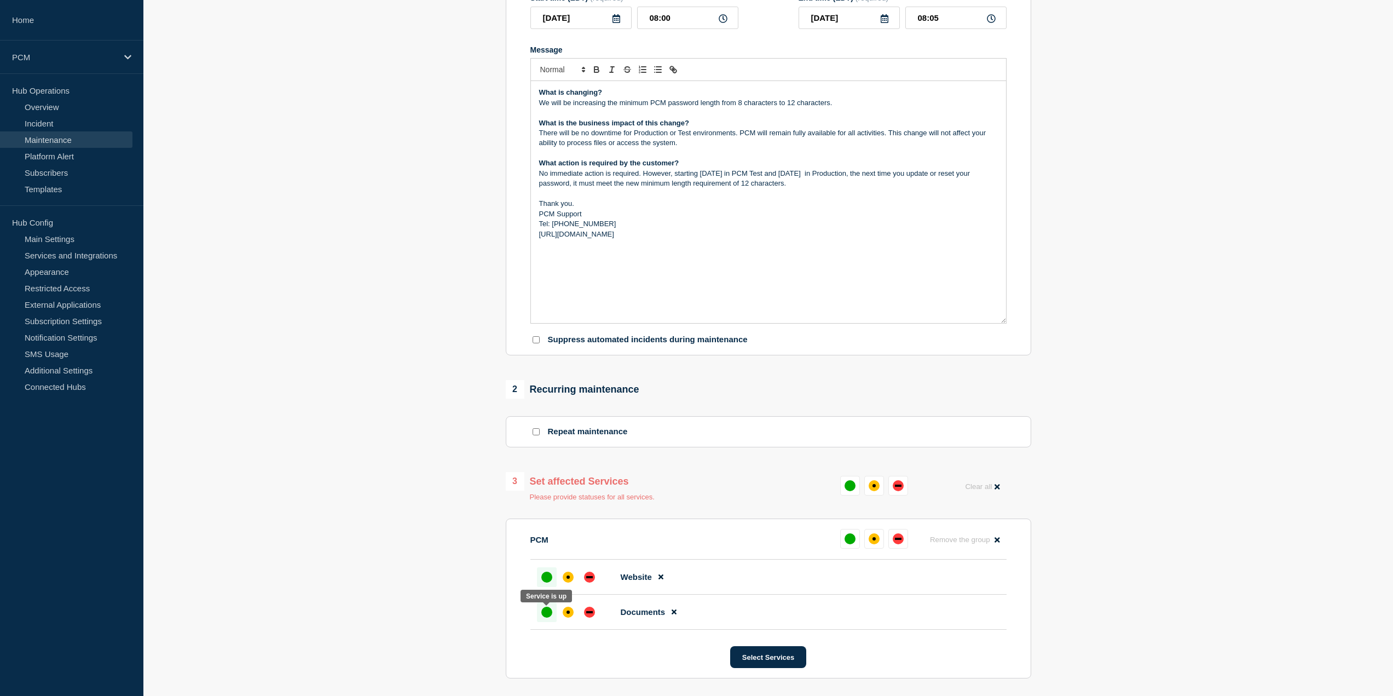
click at [546, 611] on div "up" at bounding box center [546, 611] width 11 height 11
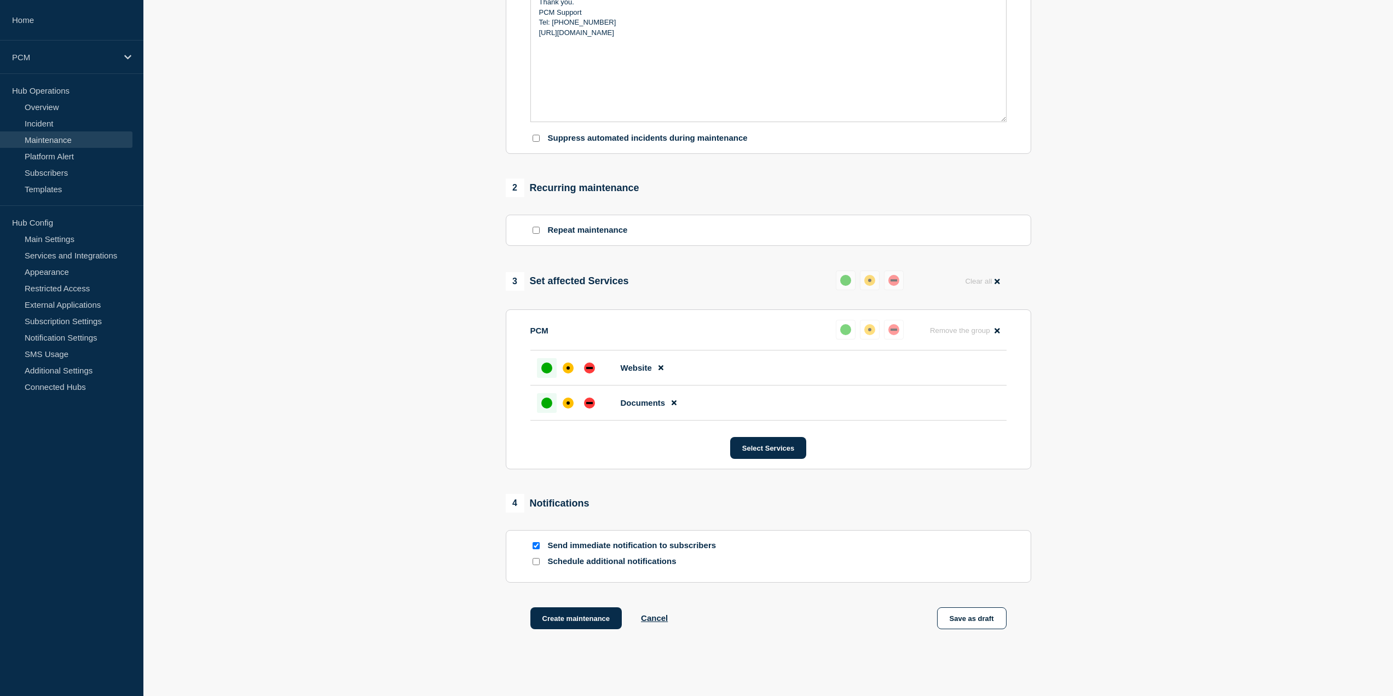
scroll to position [418, 0]
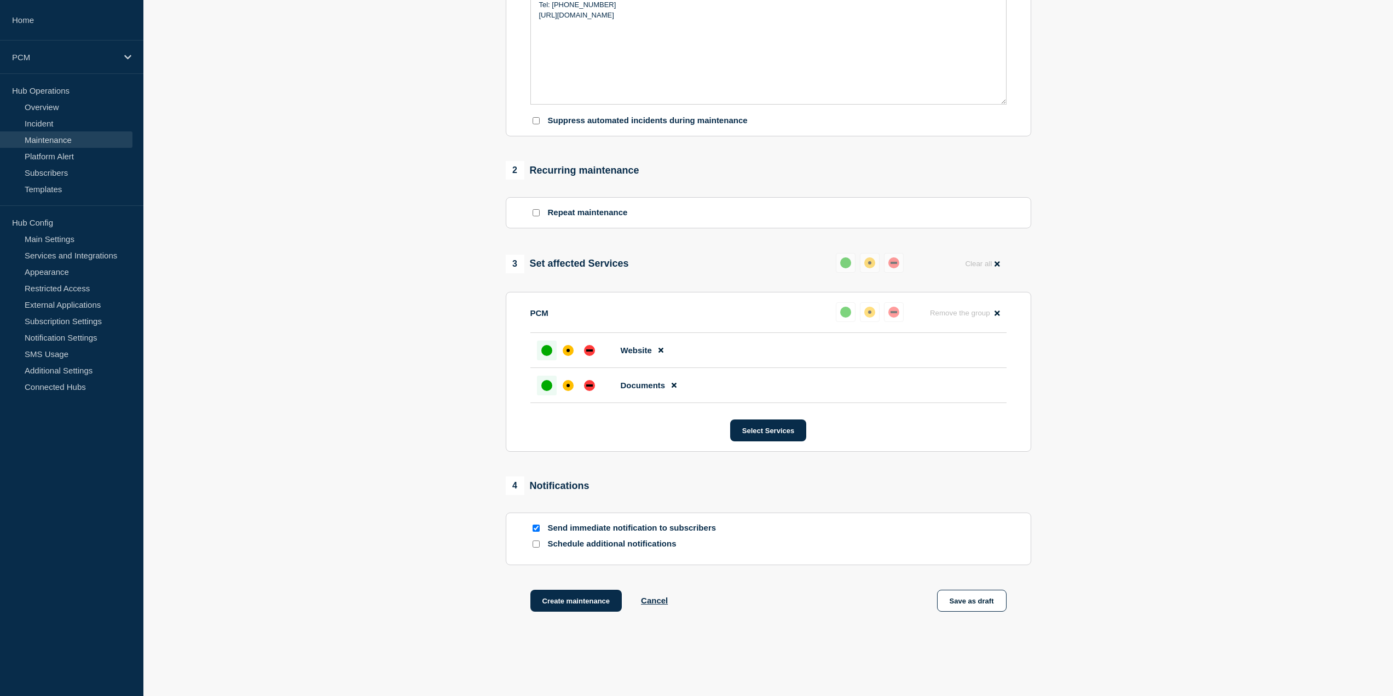
click at [537, 546] on input "Schedule additional notifications" at bounding box center [536, 543] width 7 height 7
checkbox input "true"
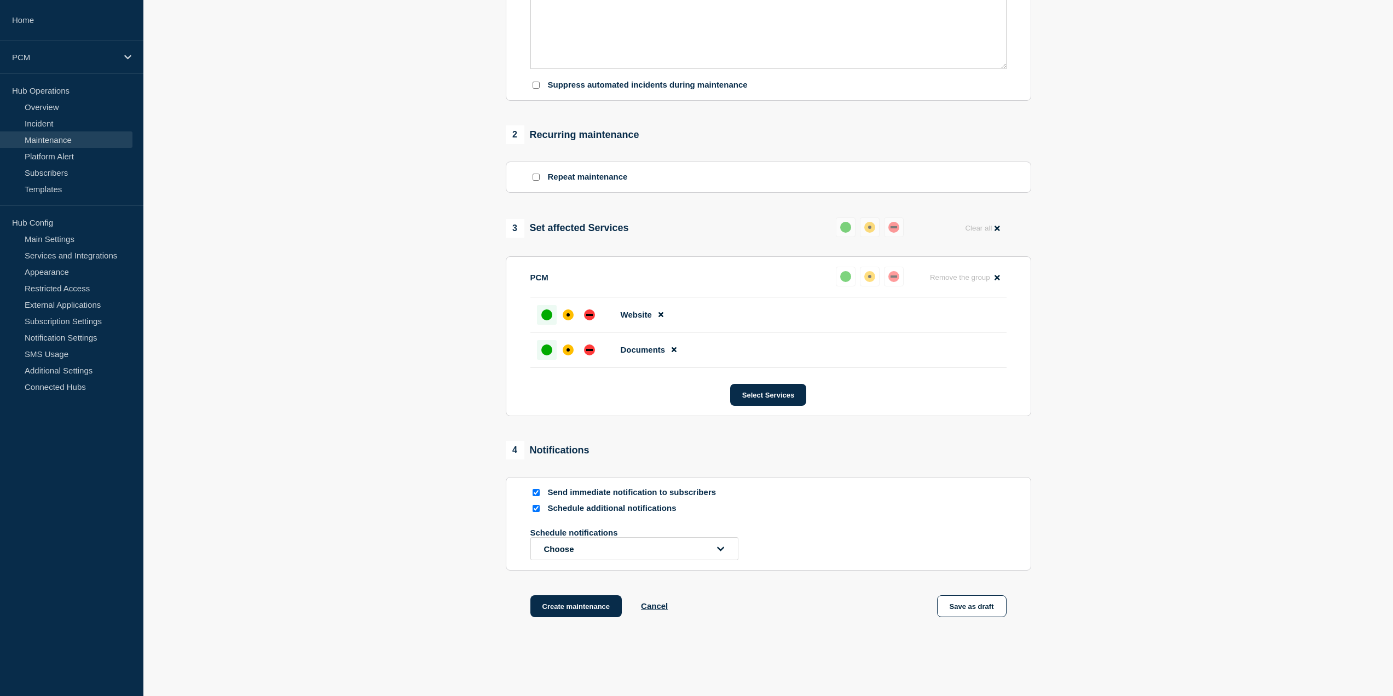
scroll to position [472, 0]
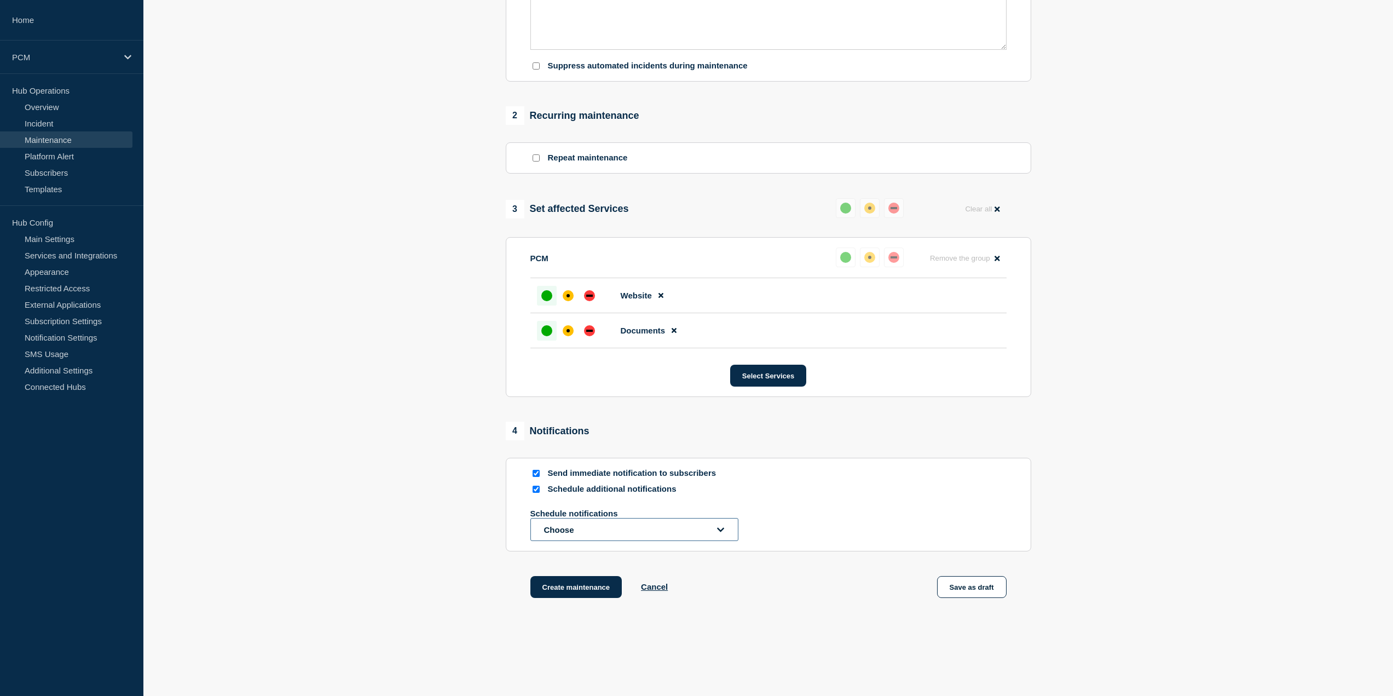
click at [626, 533] on button "Choose" at bounding box center [634, 529] width 208 height 23
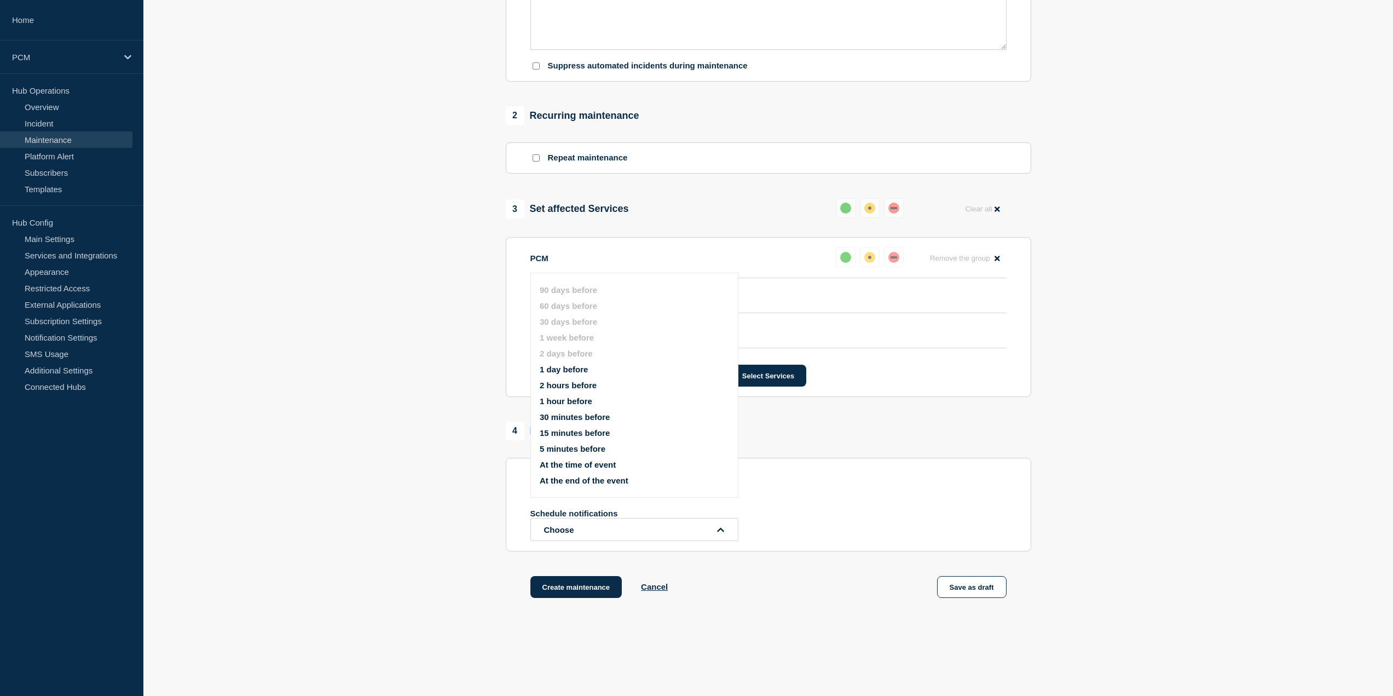
click at [592, 381] on button "2 hours before" at bounding box center [568, 384] width 57 height 9
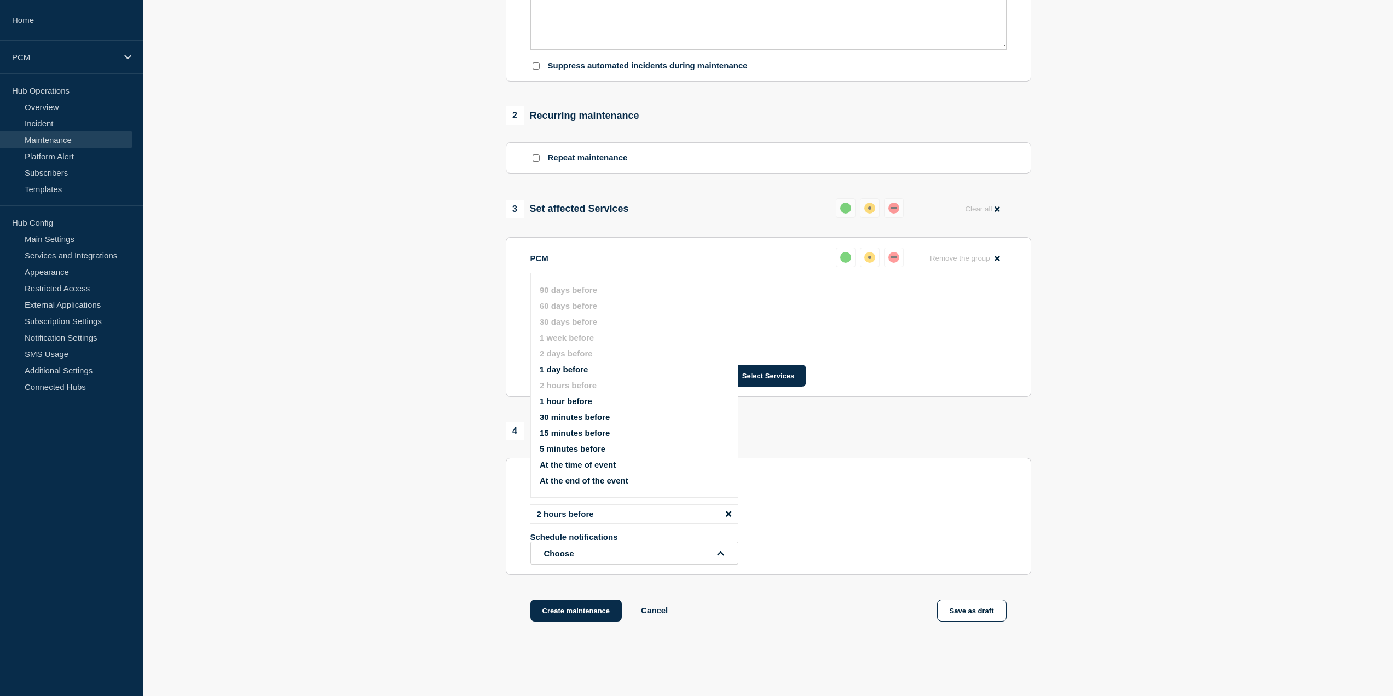
click at [826, 448] on div "4 Notifications Send immediate notification to subscribers Schedule additional …" at bounding box center [768, 497] width 525 height 153
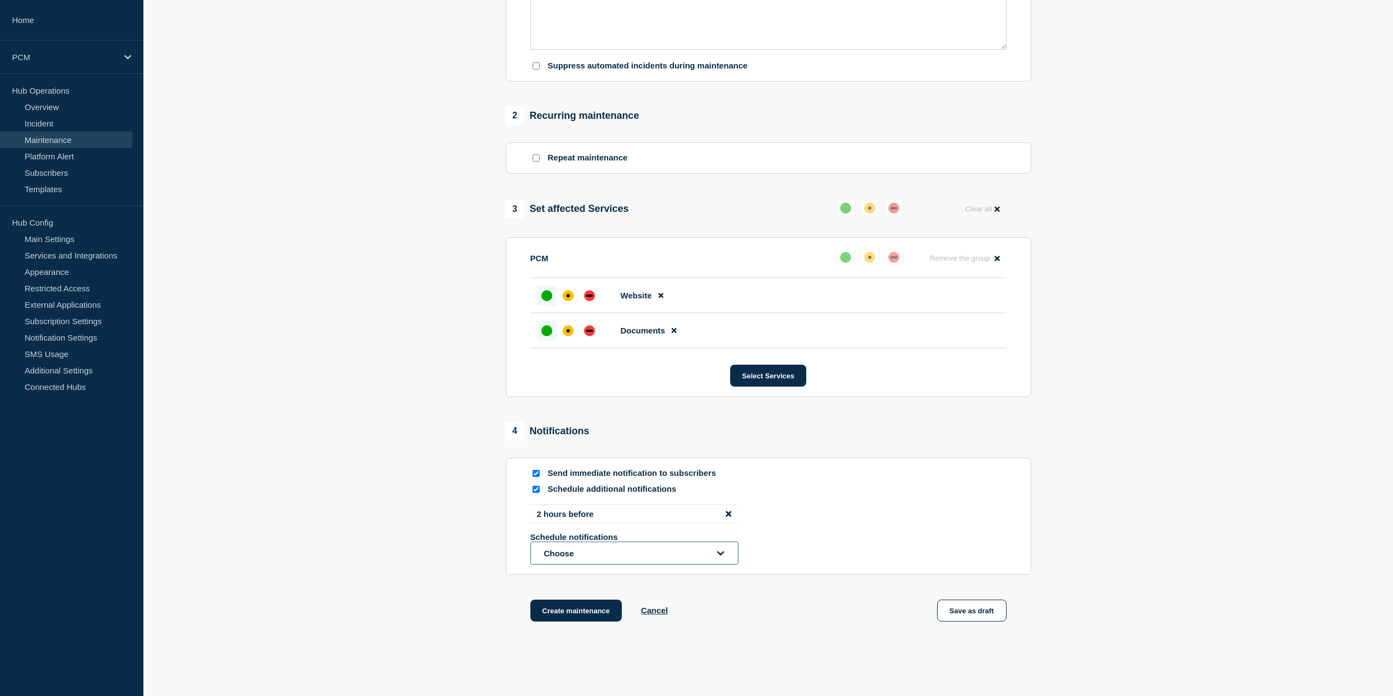
click at [713, 548] on button "Choose" at bounding box center [634, 552] width 208 height 23
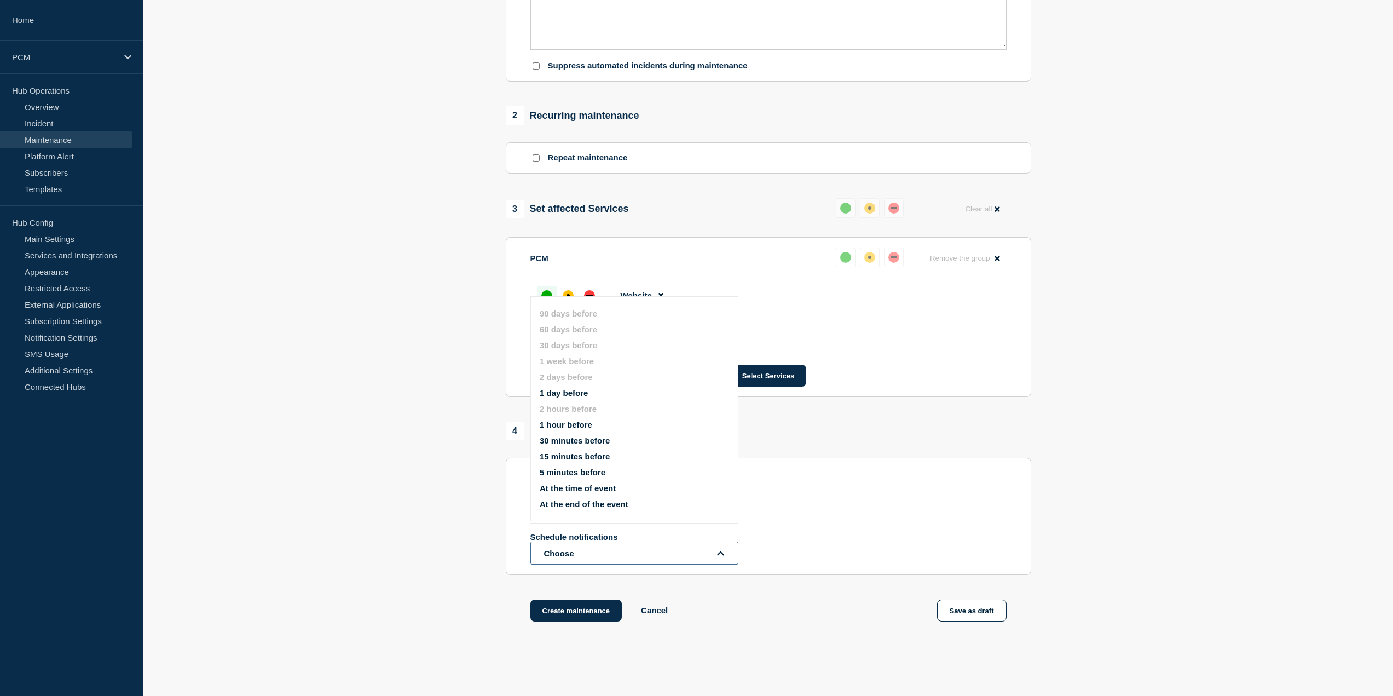
click at [713, 548] on button "Choose" at bounding box center [634, 552] width 208 height 23
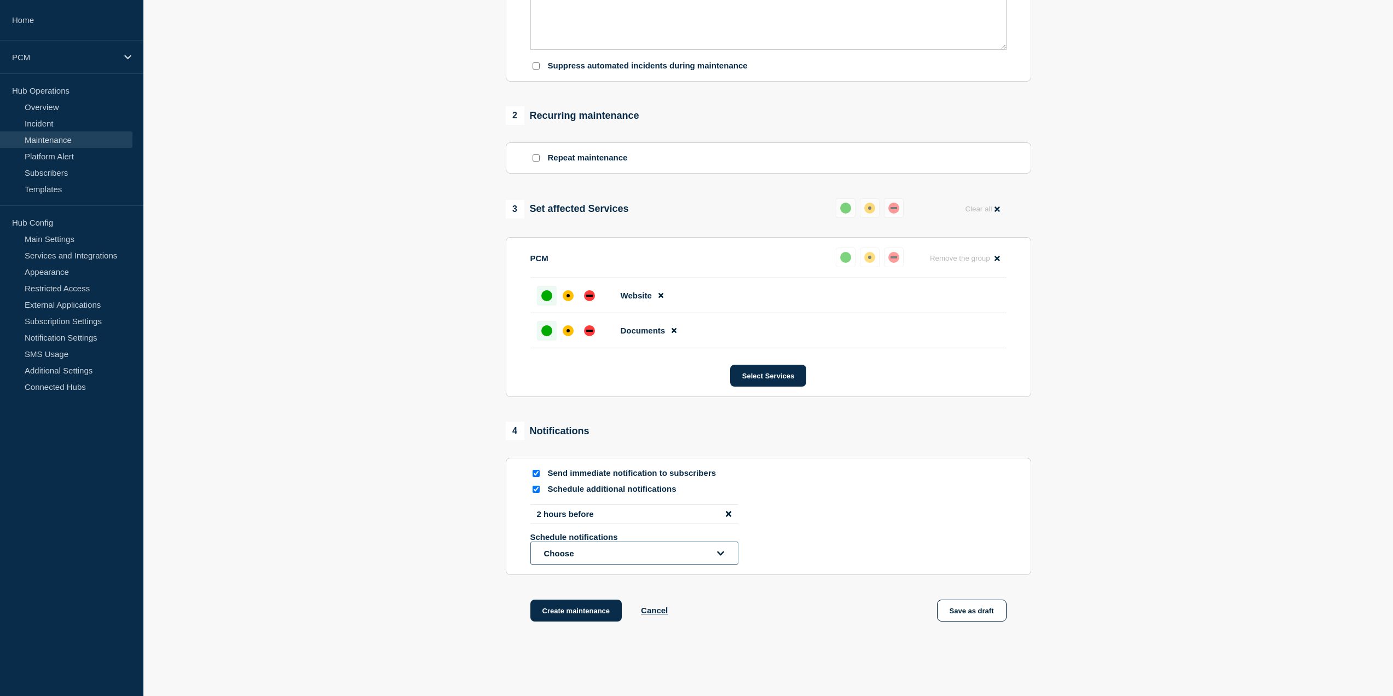
click at [712, 561] on button "Choose" at bounding box center [634, 552] width 208 height 23
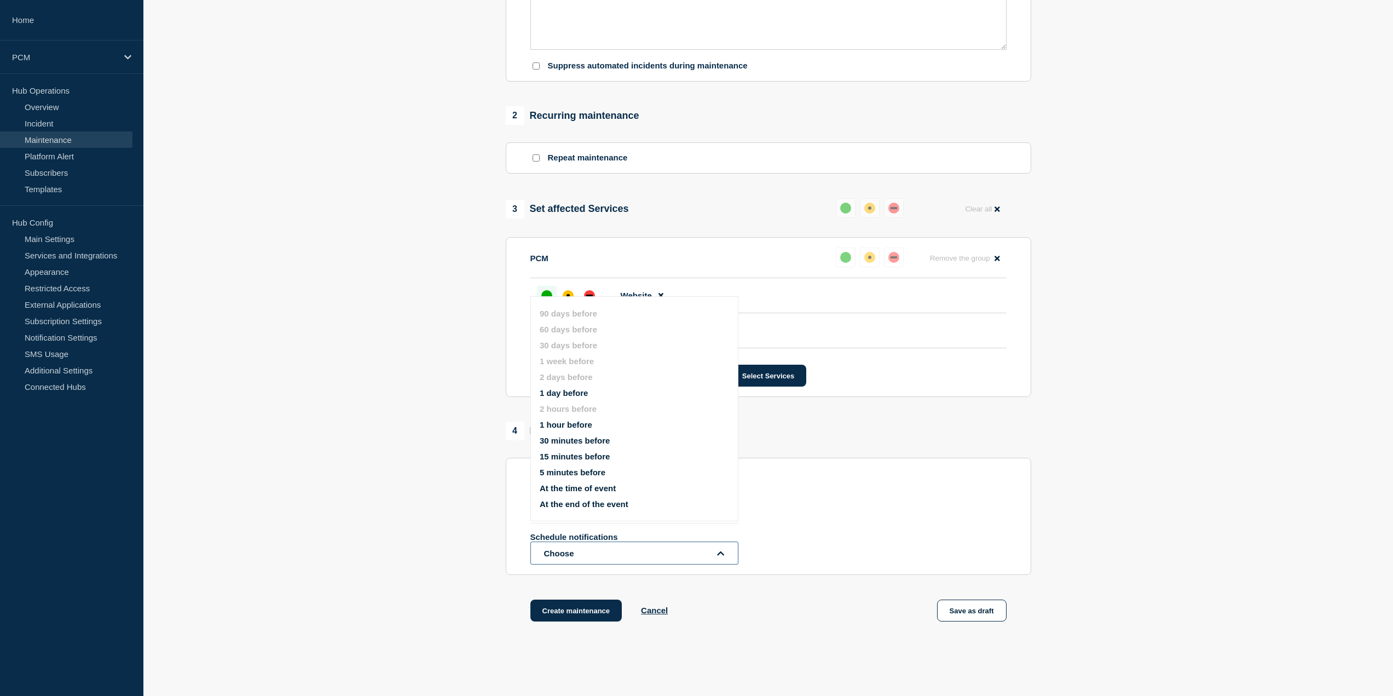
click at [711, 559] on button "Choose" at bounding box center [634, 552] width 208 height 23
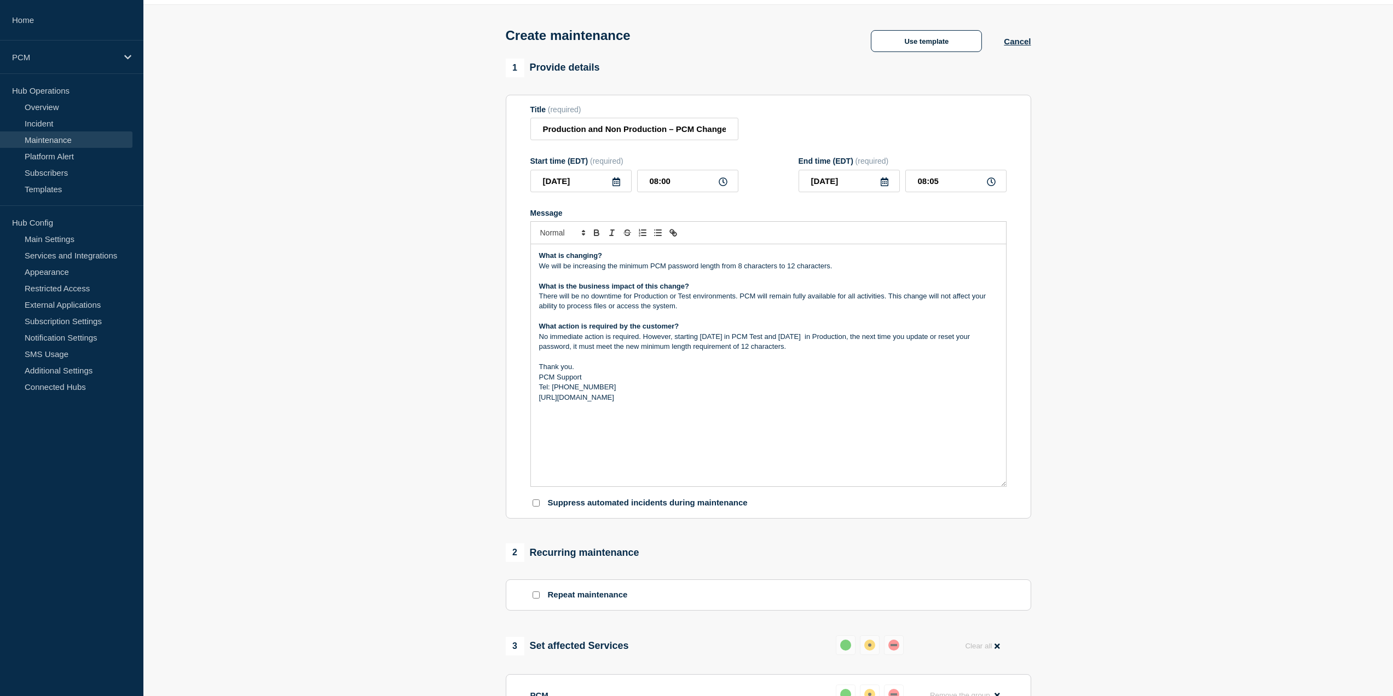
scroll to position [34, 0]
click at [617, 187] on icon at bounding box center [616, 182] width 9 height 9
click at [895, 357] on p "Message" at bounding box center [768, 358] width 459 height 10
click at [820, 341] on p "No immediate action is required. However, starting [DATE] in PCM Test and [DATE…" at bounding box center [768, 343] width 459 height 20
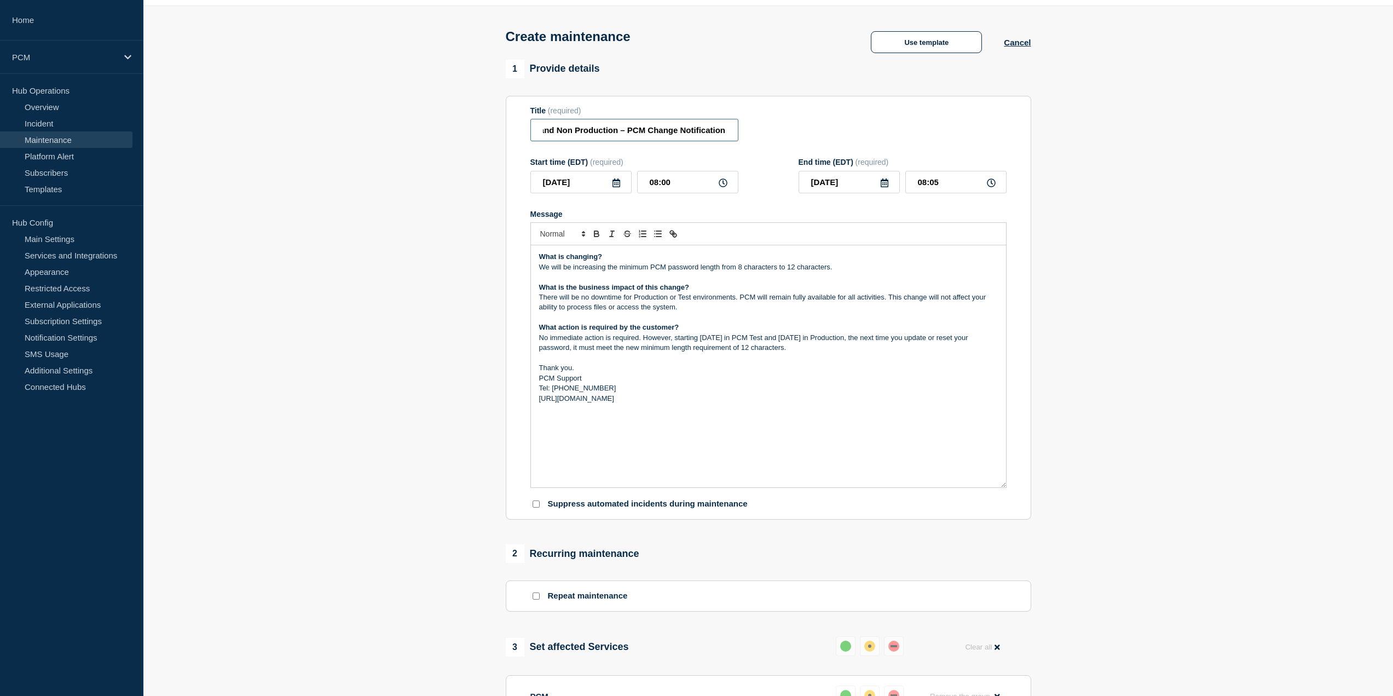
drag, startPoint x: 542, startPoint y: 132, endPoint x: 796, endPoint y: 133, distance: 253.4
click at [796, 133] on div "Title (required) Production and Non Production – PCM Change Notification" at bounding box center [768, 124] width 476 height 36
click at [659, 130] on input "Production and Non Production – PCM Change Notification" at bounding box center [634, 130] width 208 height 22
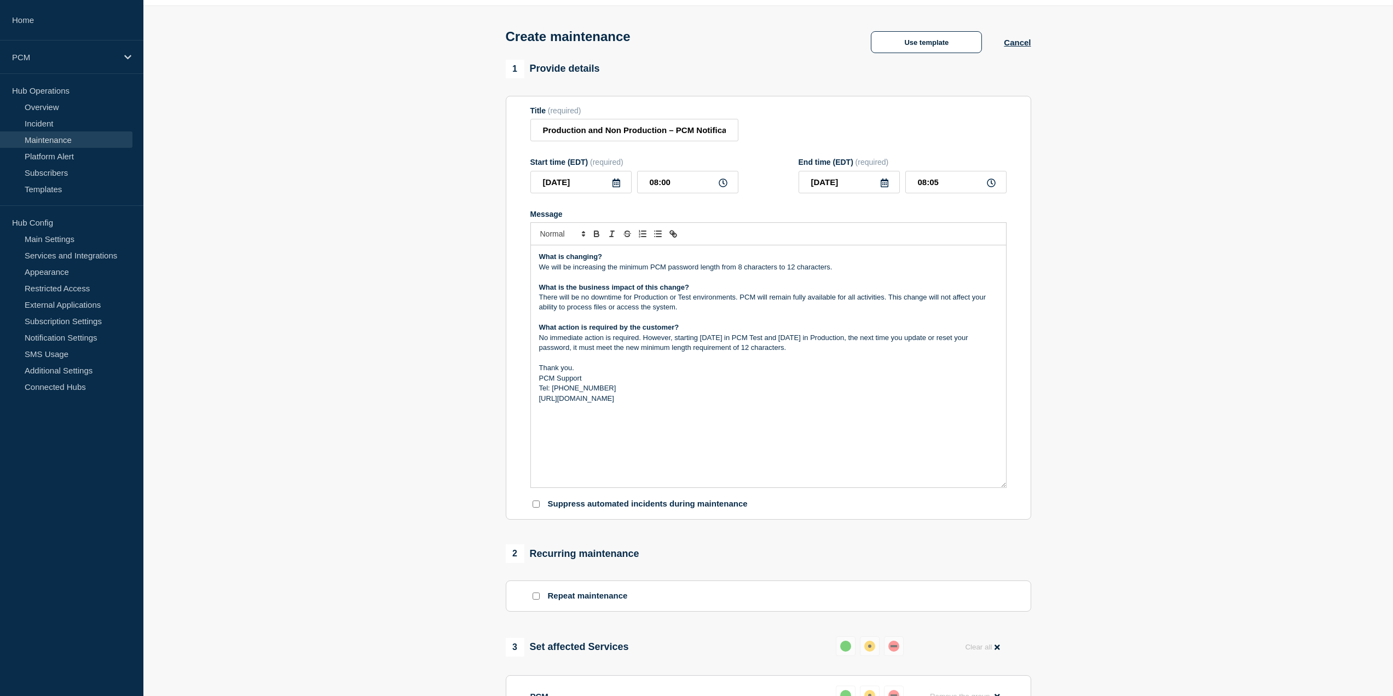
click at [851, 271] on p "We will be increasing the minimum PCM password length from 8 characters to 12 c…" at bounding box center [768, 267] width 459 height 10
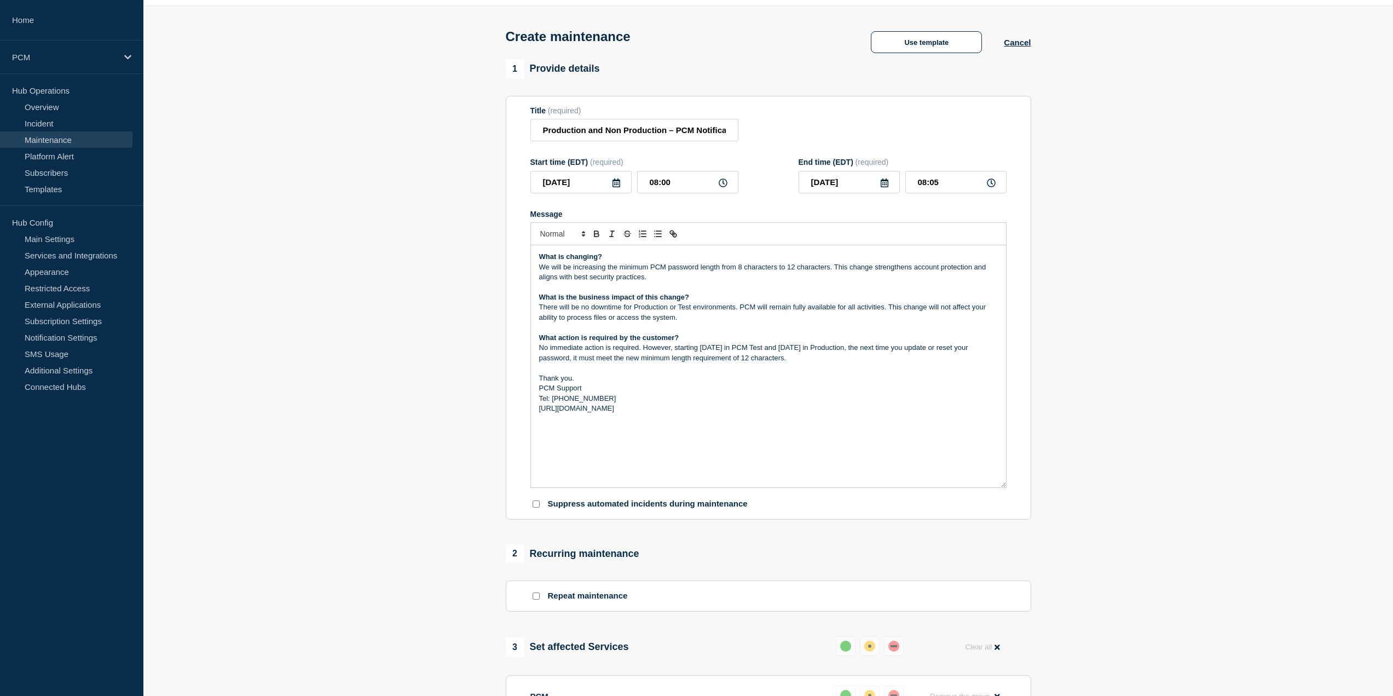
click at [834, 270] on p "We will be increasing the minimum PCM password length from 8 characters to 12 c…" at bounding box center [768, 272] width 459 height 20
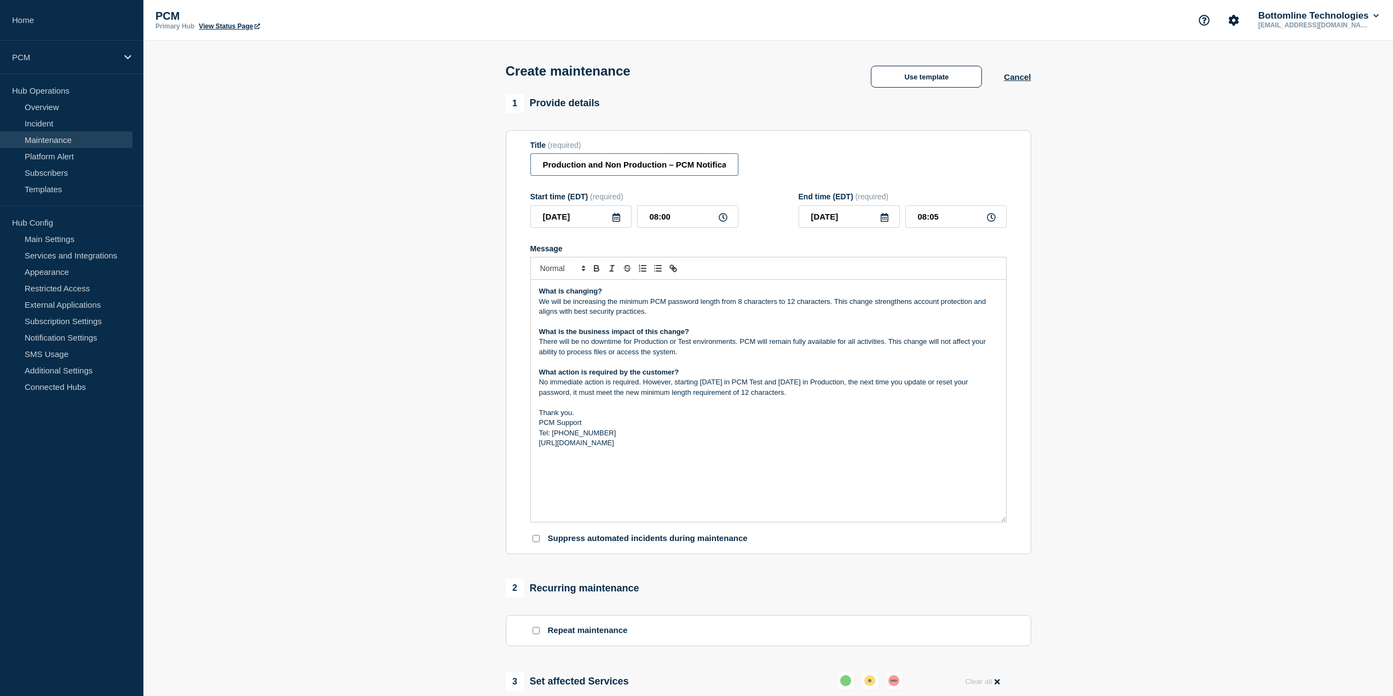
scroll to position [0, 16]
drag, startPoint x: 542, startPoint y: 164, endPoint x: 844, endPoint y: 165, distance: 301.6
click at [844, 165] on div "Title (required) Production and Non Production – PCM Notification" at bounding box center [768, 159] width 476 height 36
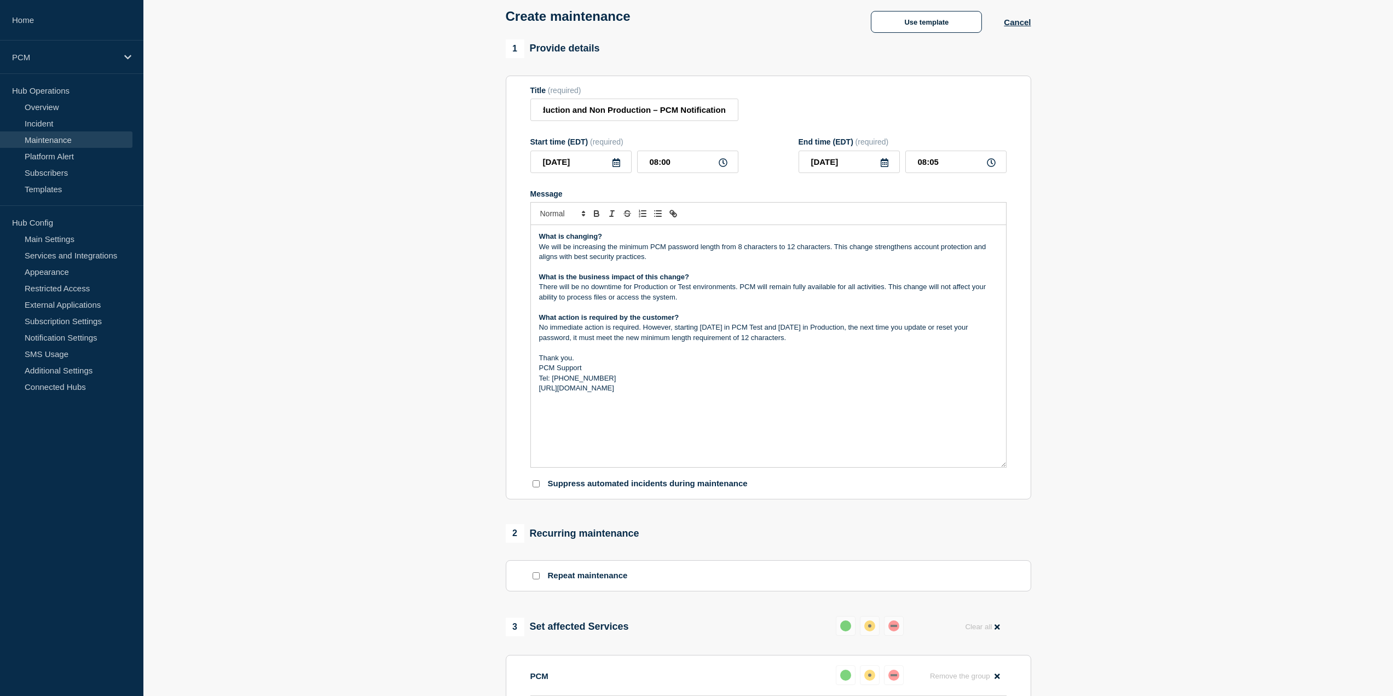
scroll to position [0, 0]
drag, startPoint x: 649, startPoint y: 248, endPoint x: 655, endPoint y: 248, distance: 6.0
click at [655, 248] on p "We will be increasing the minimum PCM password length from 8 characters to 12 c…" at bounding box center [768, 252] width 459 height 20
click at [657, 250] on p "We will be increasing the minimum PCM password length from 8 characters to 12 c…" at bounding box center [768, 252] width 459 height 20
click at [654, 250] on p "We will be increasing the minimum PCM password length from 8 characters to 12 c…" at bounding box center [768, 252] width 459 height 20
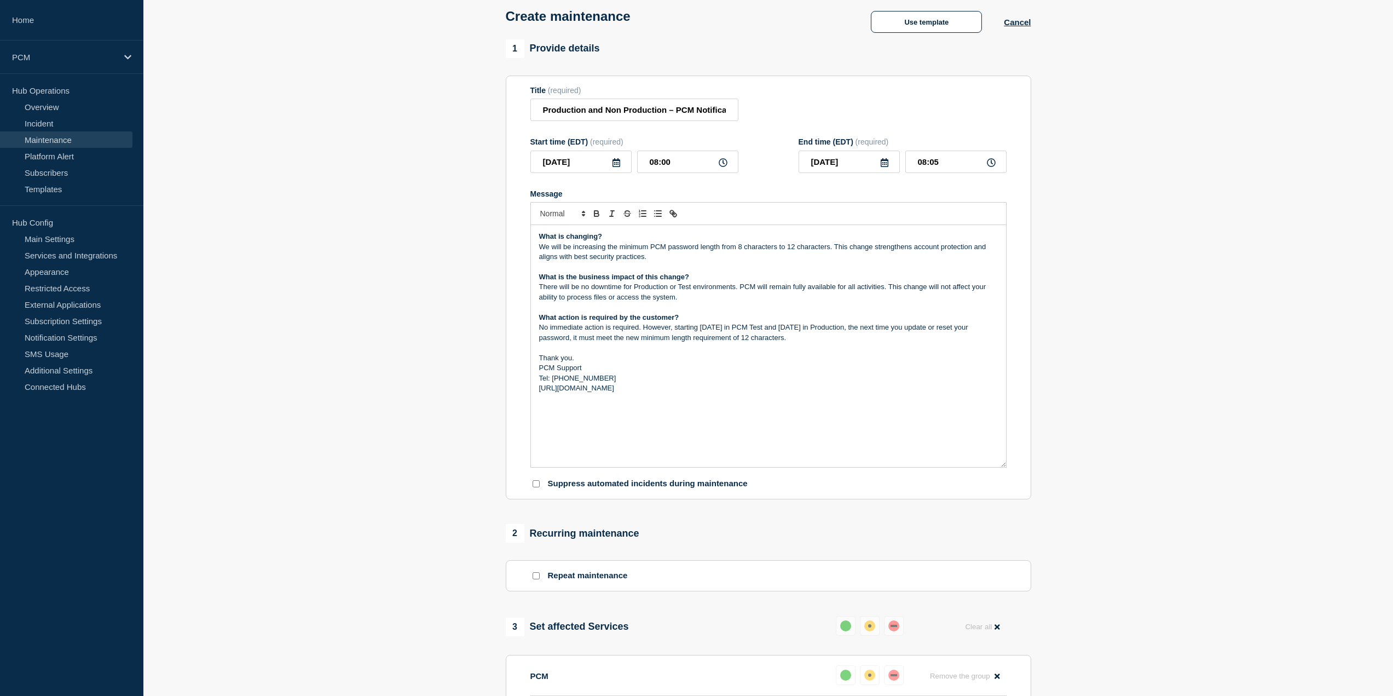
click at [649, 248] on p "We will be increasing the minimum PCM password length from 8 characters to 12 c…" at bounding box center [768, 252] width 459 height 20
click at [650, 248] on p "We will be increasing the minimum PCM password length from 8 characters to 12 c…" at bounding box center [768, 252] width 459 height 20
drag, startPoint x: 650, startPoint y: 248, endPoint x: 719, endPoint y: 253, distance: 69.1
click at [719, 253] on p "We will be increasing the minimum PCM password length from 8 characters to 12 c…" at bounding box center [768, 252] width 459 height 20
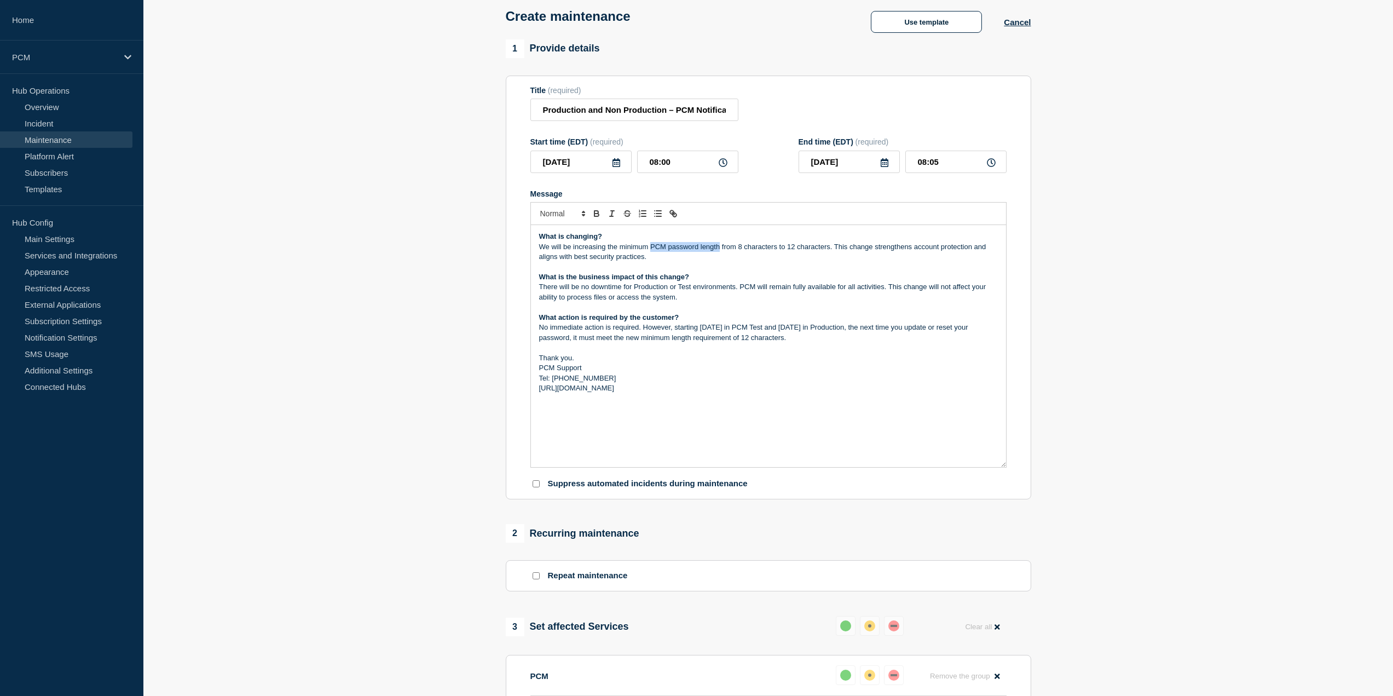
copy p "PCM password length"
drag, startPoint x: 676, startPoint y: 113, endPoint x: 796, endPoint y: 113, distance: 119.3
click at [796, 113] on div "Title (required) Production and Non Production – PCM Notification" at bounding box center [768, 104] width 476 height 36
paste input "password length"
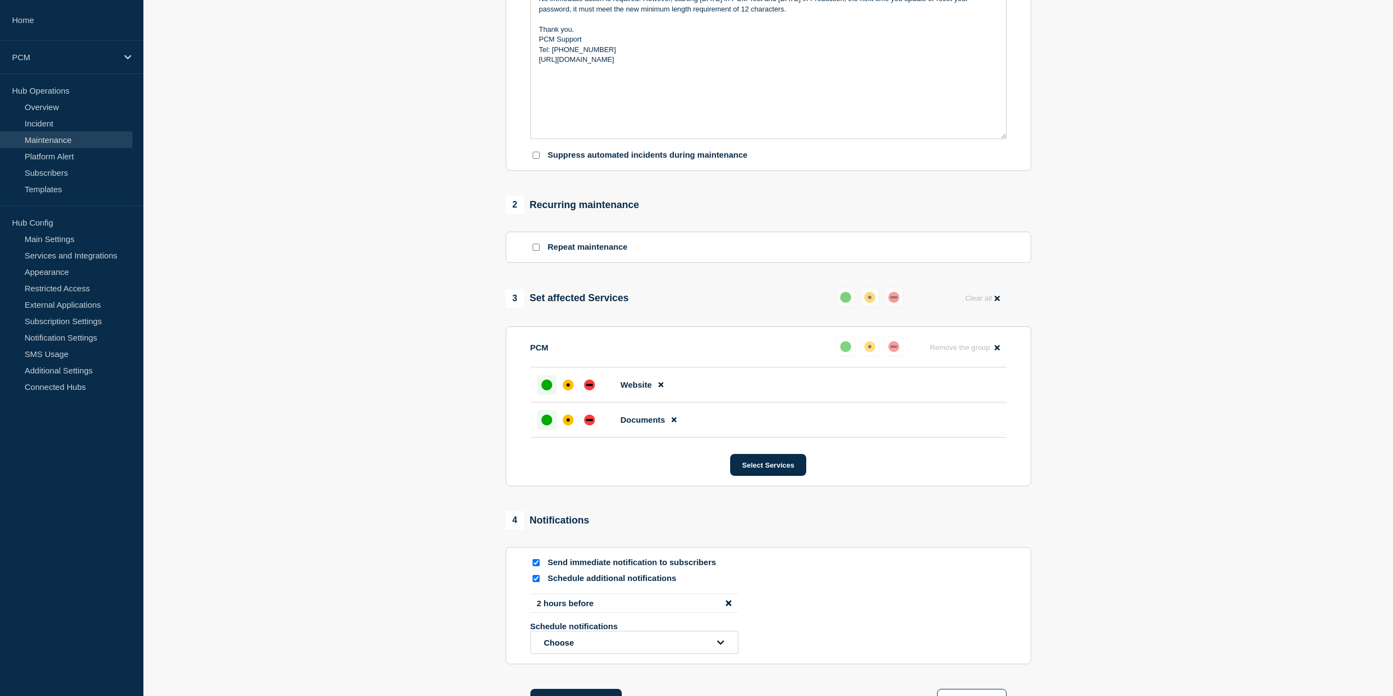
scroll to position [527, 0]
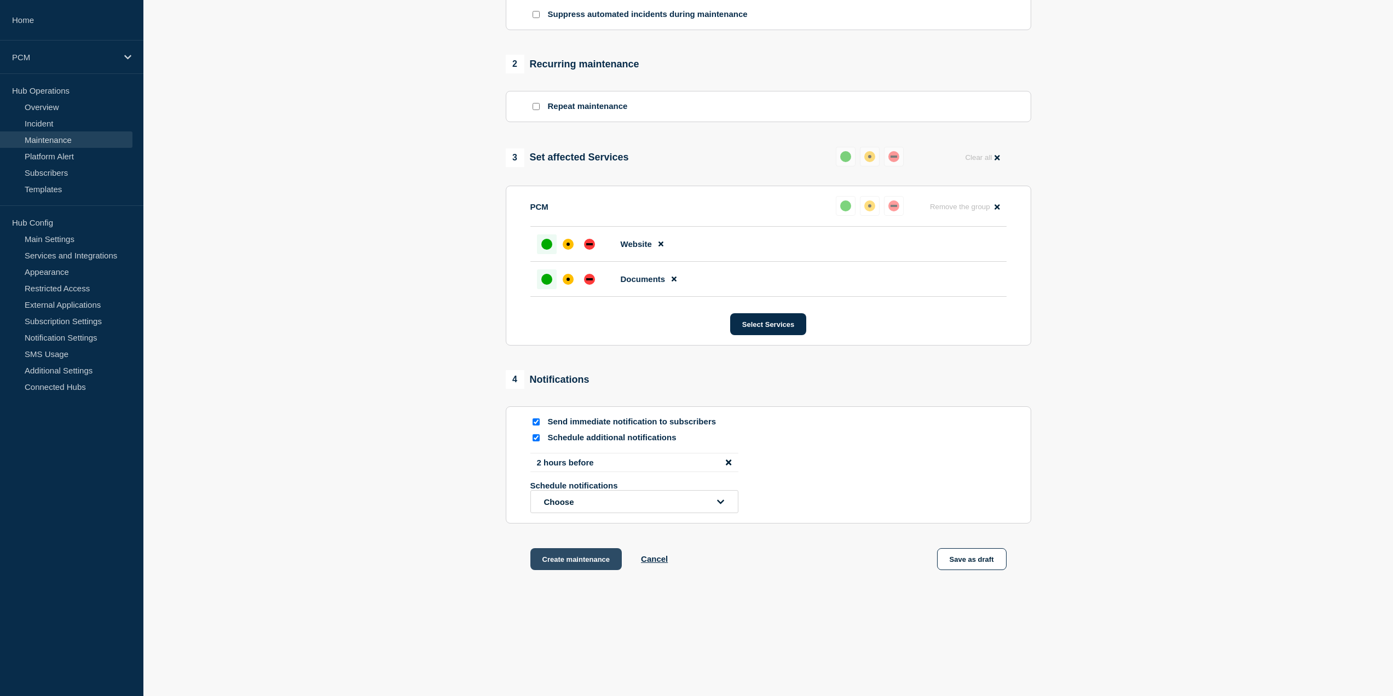
type input "Production and Non Production – PCM password length"
click at [605, 559] on button "Create maintenance" at bounding box center [576, 559] width 92 height 22
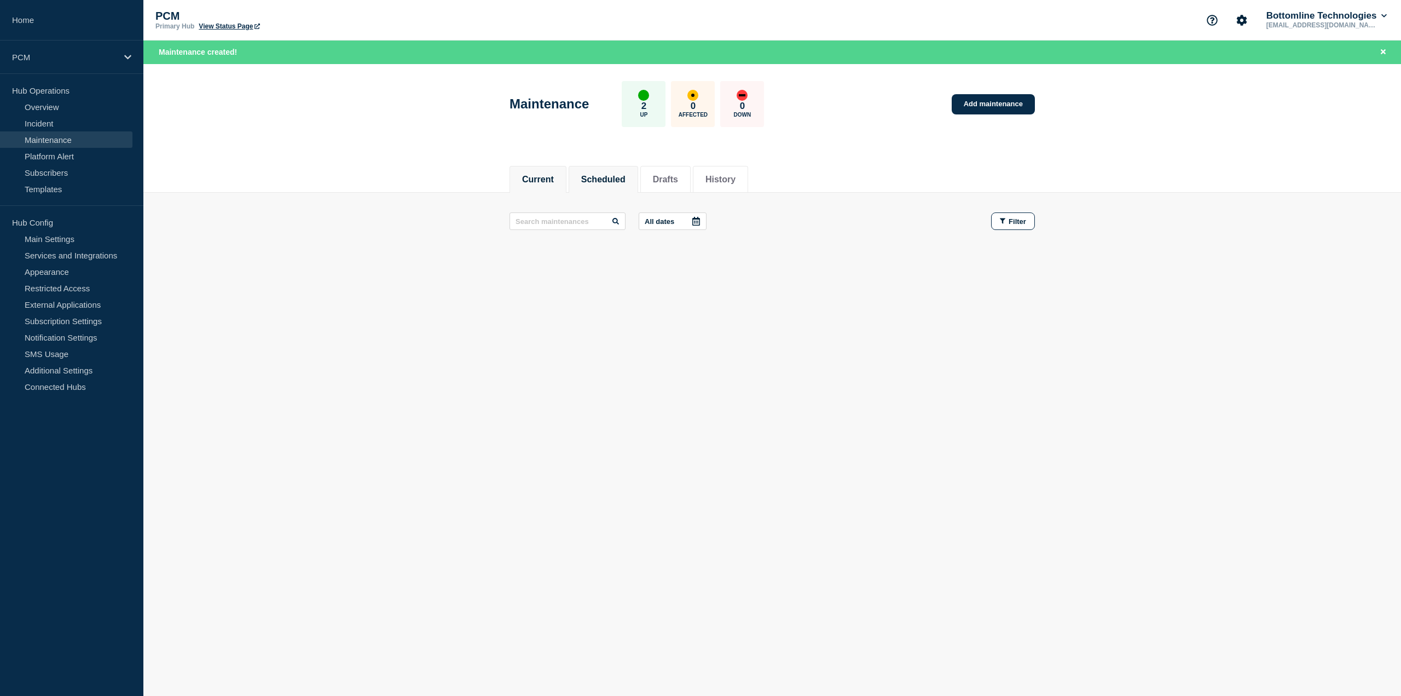
click at [604, 186] on li "Scheduled" at bounding box center [604, 179] width 70 height 27
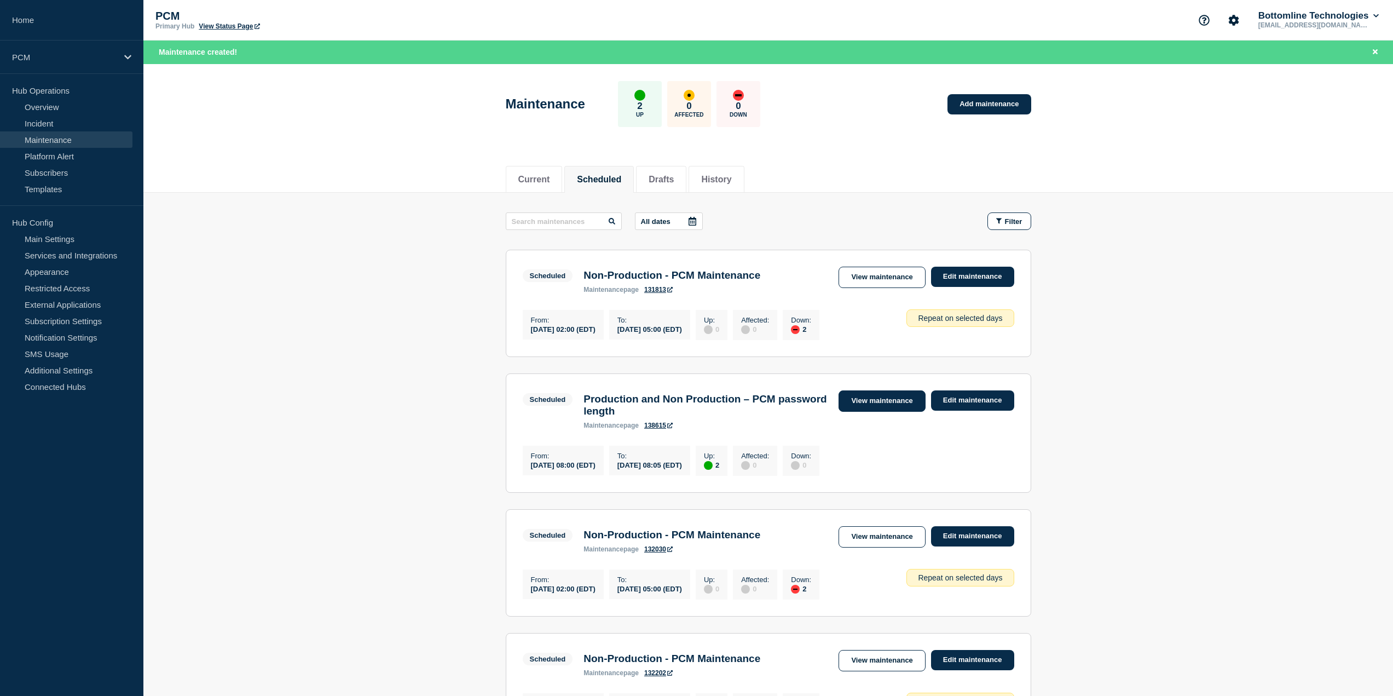
click at [873, 394] on link "View maintenance" at bounding box center [881, 400] width 86 height 21
